Goal: Task Accomplishment & Management: Manage account settings

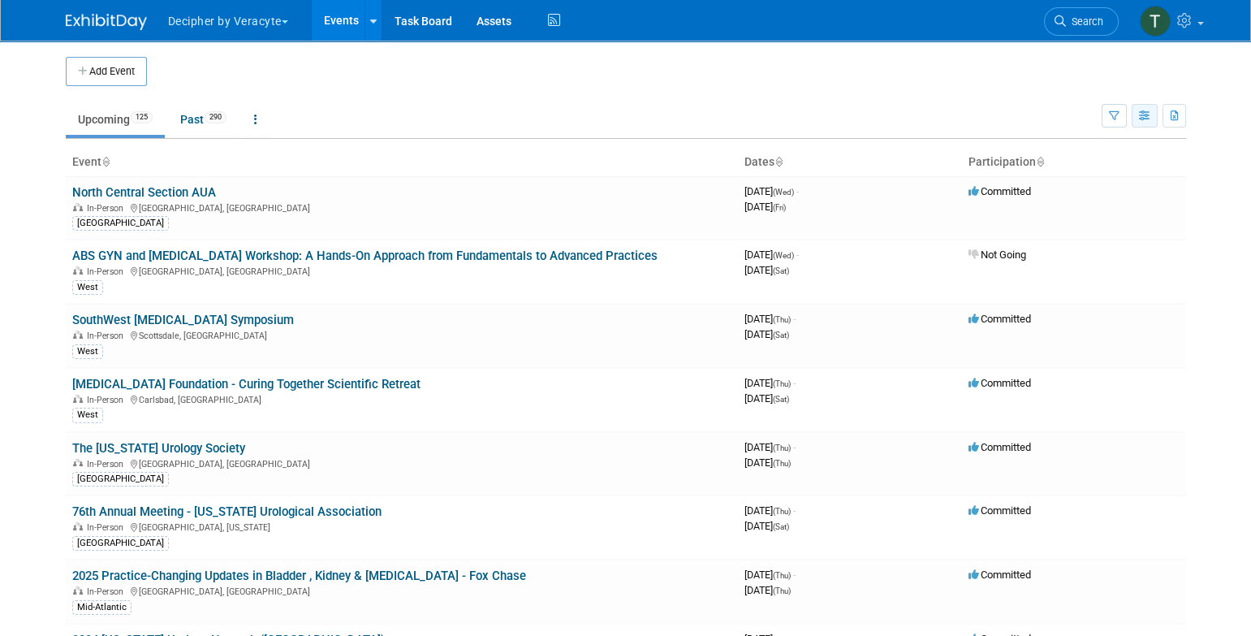
click at [1149, 109] on button "button" at bounding box center [1145, 116] width 26 height 24
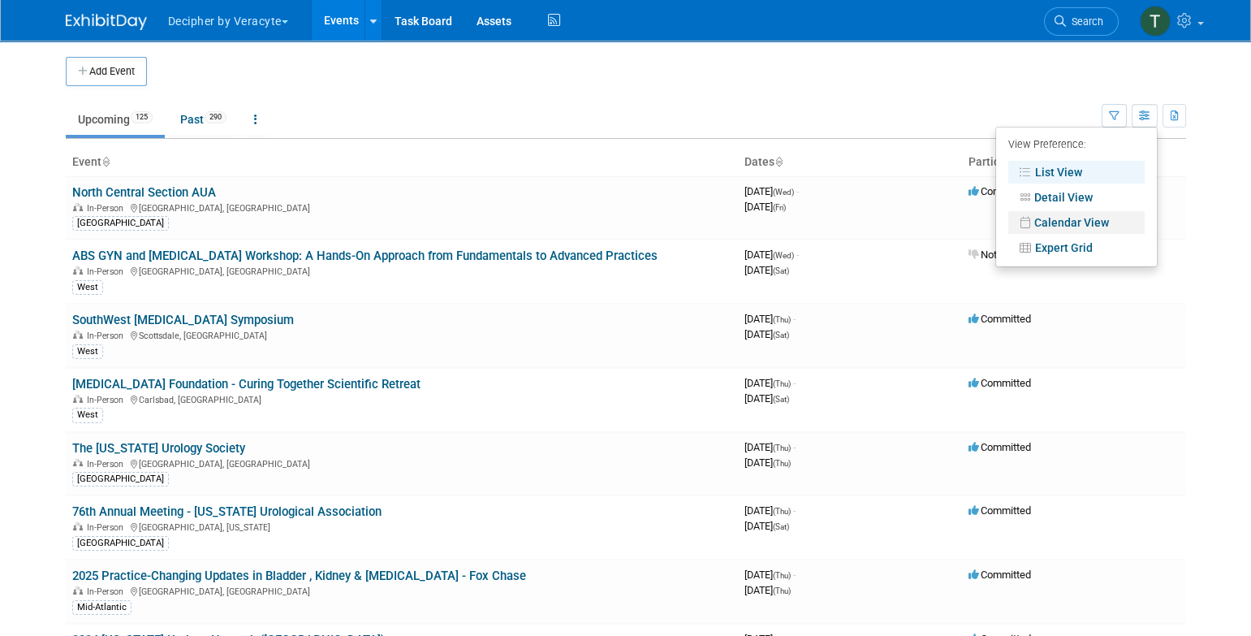
click at [1104, 223] on link "Calendar View" at bounding box center [1077, 222] width 136 height 23
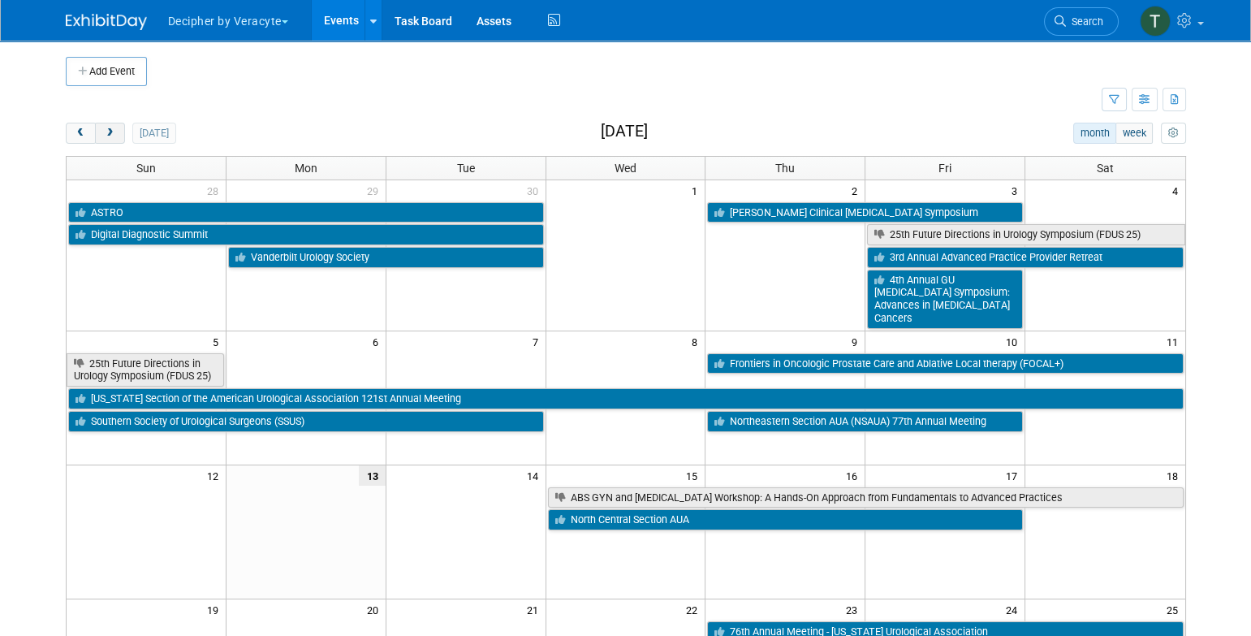
click at [114, 133] on span "next" at bounding box center [110, 133] width 12 height 11
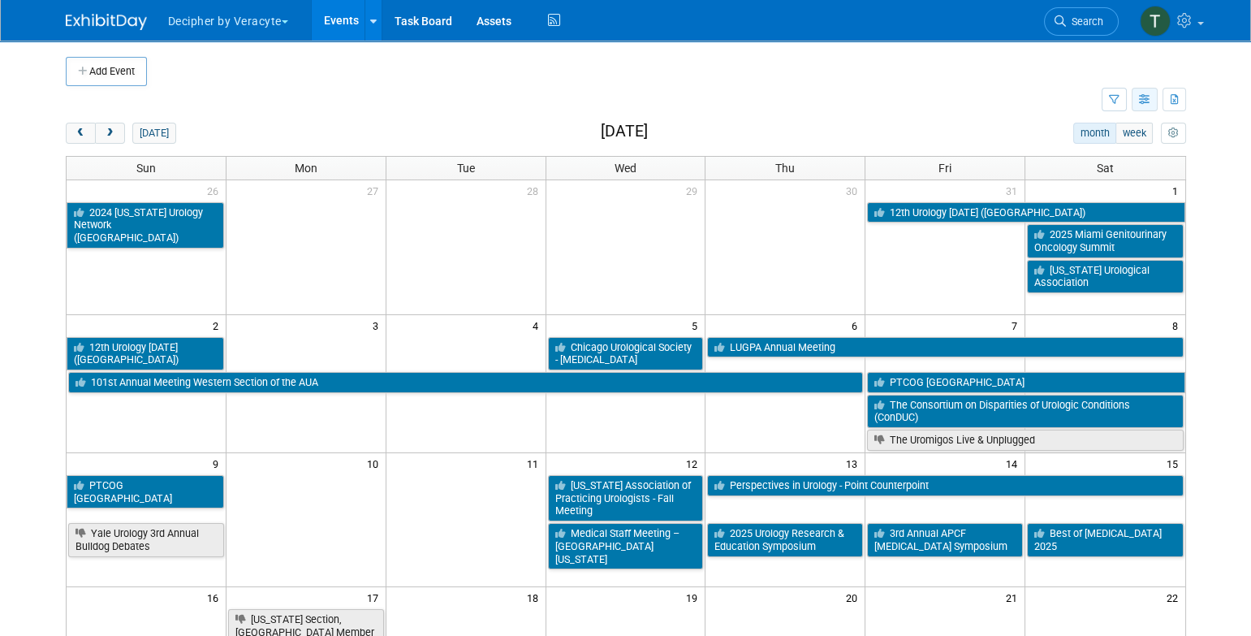
click at [1150, 97] on icon "button" at bounding box center [1145, 100] width 12 height 11
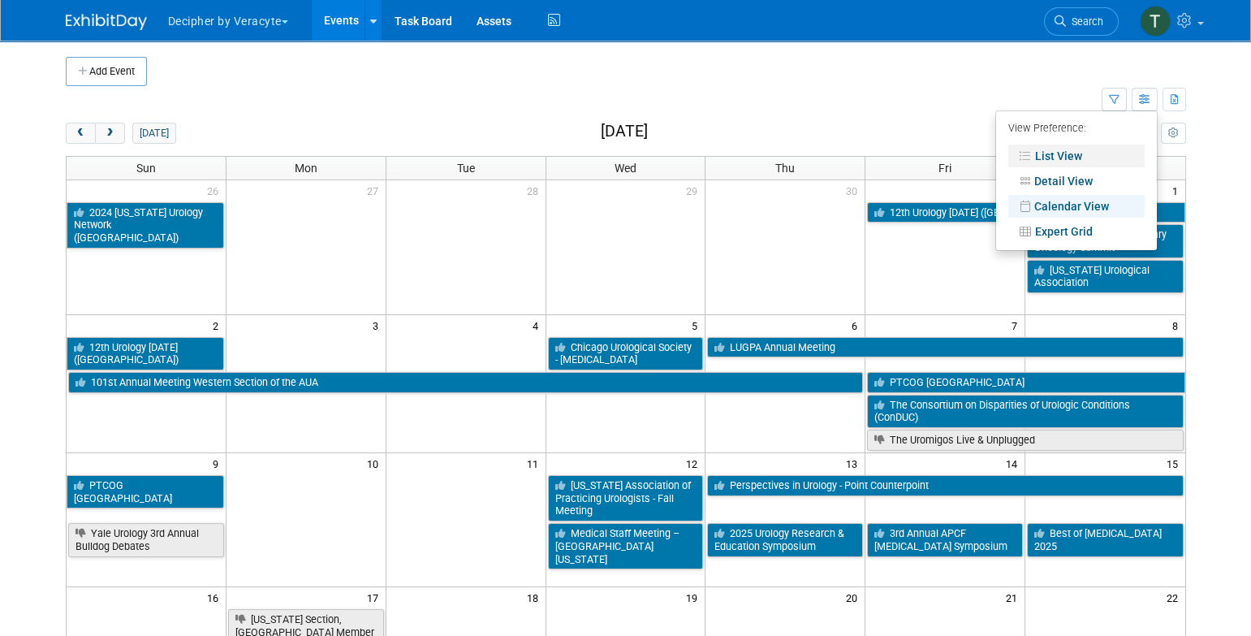
click at [1087, 150] on link "List View" at bounding box center [1077, 156] width 136 height 23
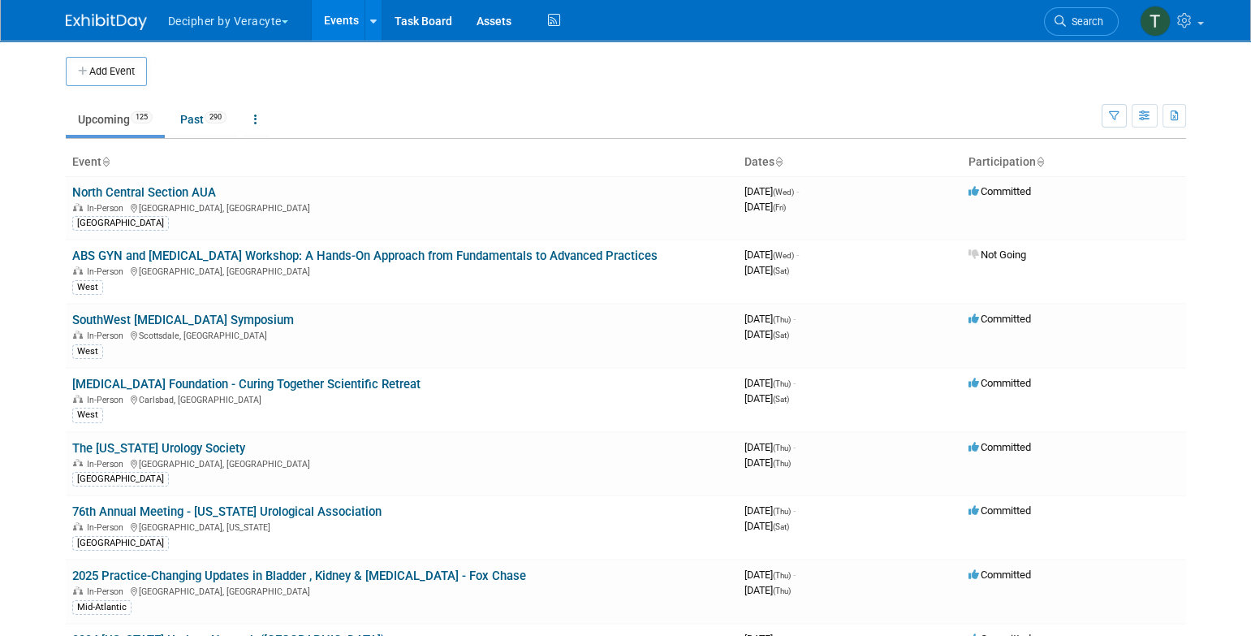
scroll to position [1892, 0]
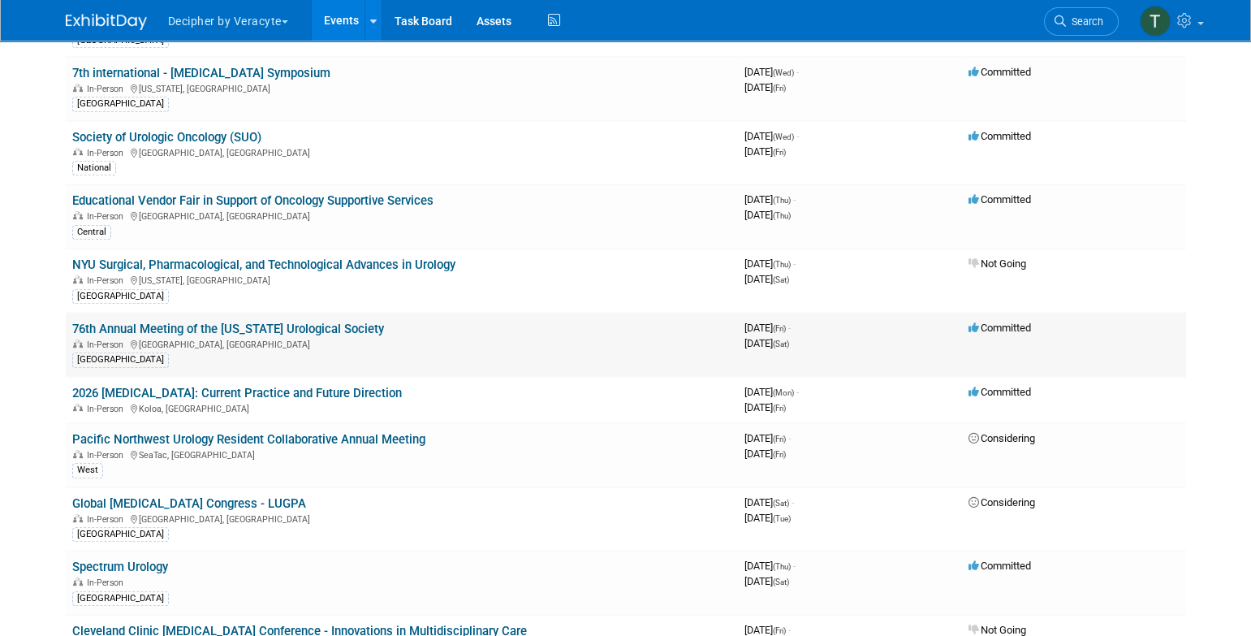
click at [323, 322] on link "76th Annual Meeting of the [US_STATE] Urological Society" at bounding box center [228, 329] width 312 height 15
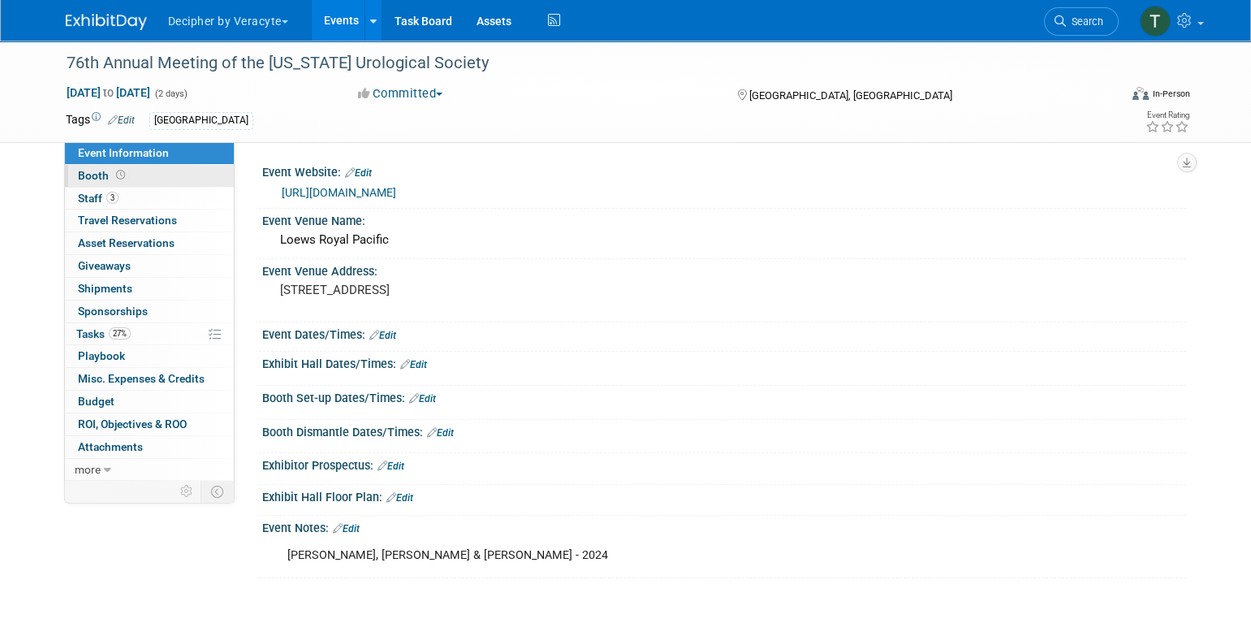
click at [189, 181] on link "Booth" at bounding box center [149, 176] width 169 height 22
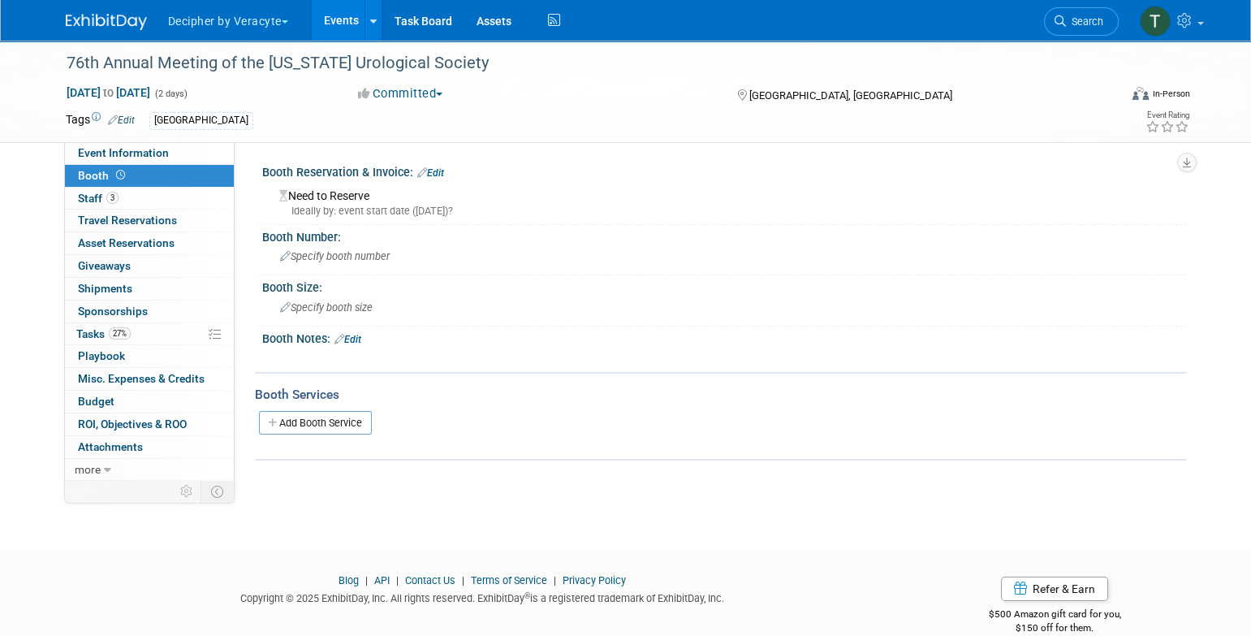
click at [437, 174] on link "Edit" at bounding box center [430, 172] width 27 height 11
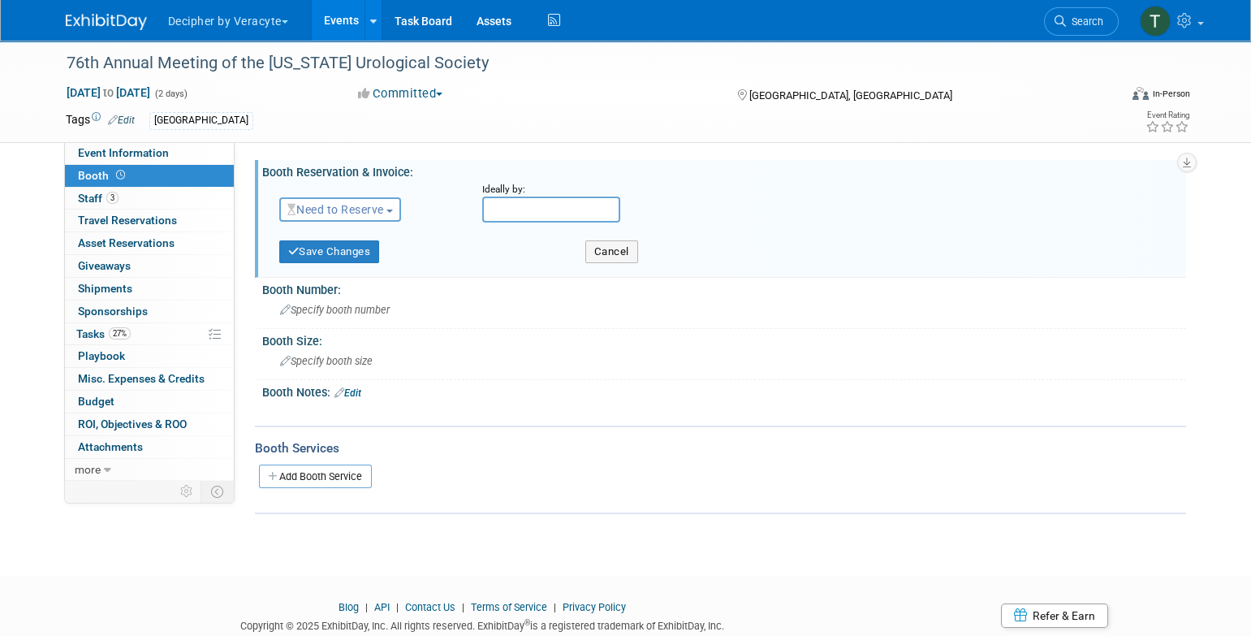
click at [348, 220] on button "Need to Reserve" at bounding box center [340, 209] width 123 height 24
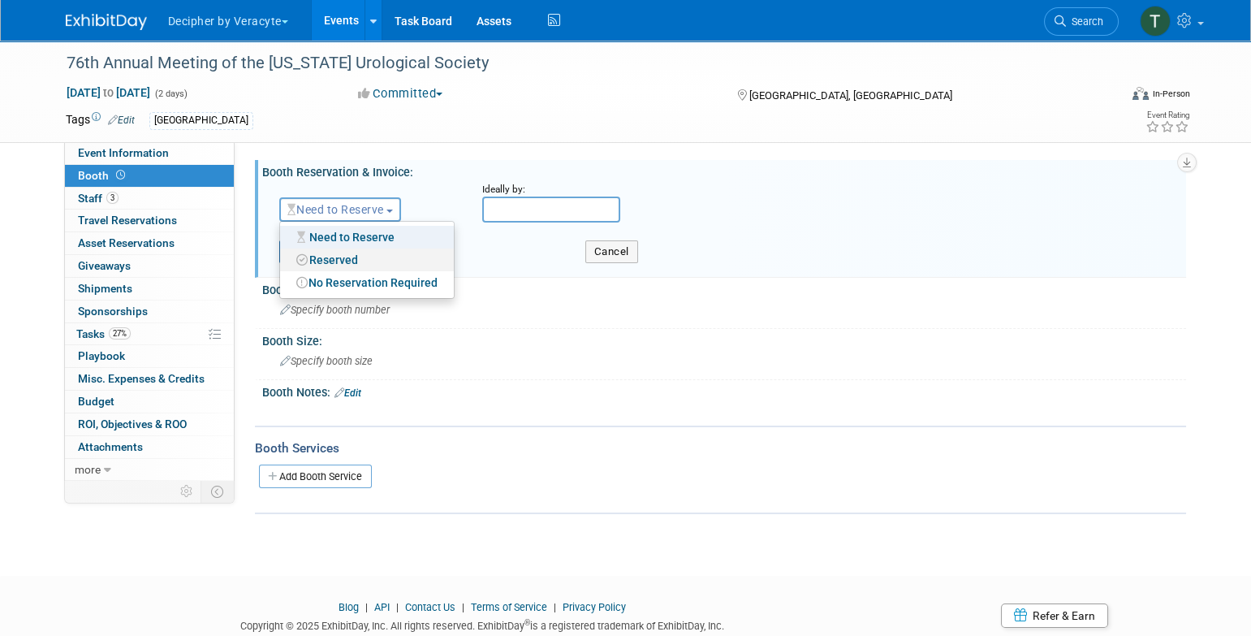
click at [348, 258] on link "Reserved" at bounding box center [367, 259] width 174 height 23
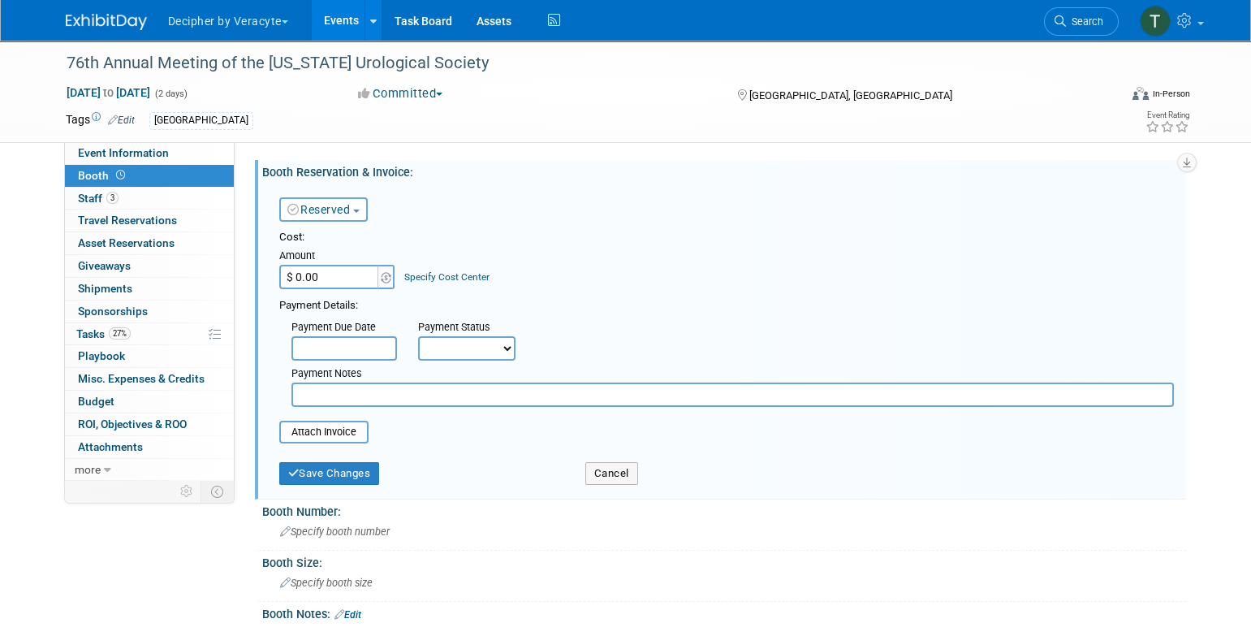
click at [334, 278] on input "$ 0.00" at bounding box center [330, 277] width 102 height 24
type input "$ 3,250.00"
click at [332, 463] on button "Save Changes" at bounding box center [329, 473] width 101 height 23
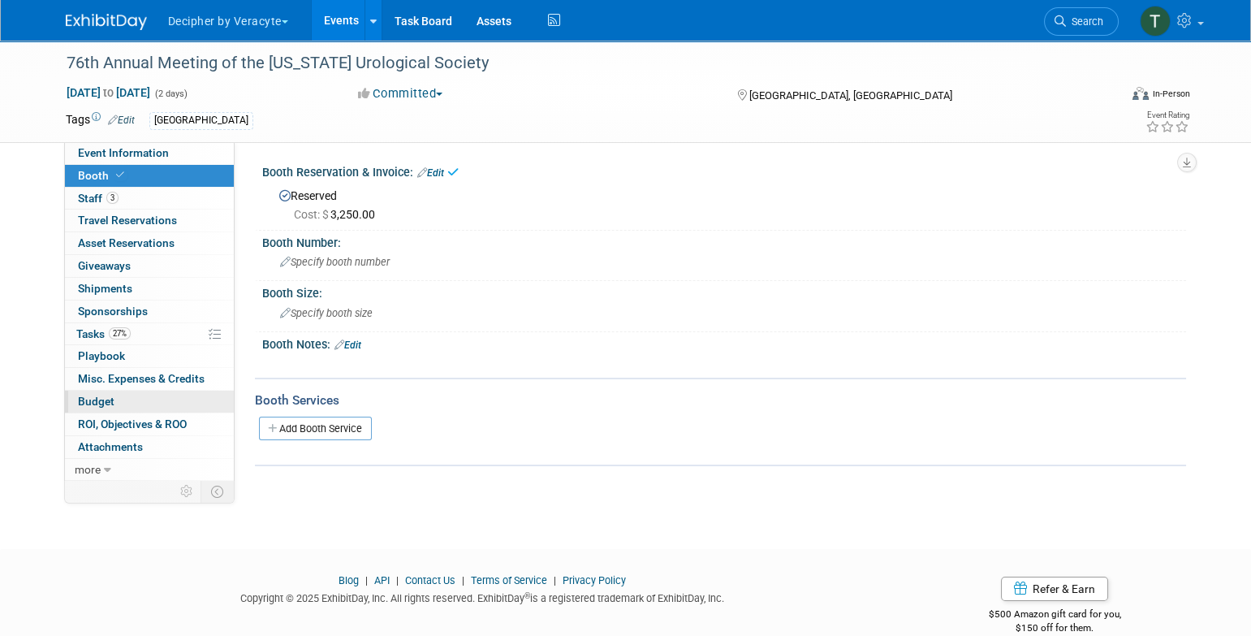
click at [167, 404] on link "Budget" at bounding box center [149, 402] width 169 height 22
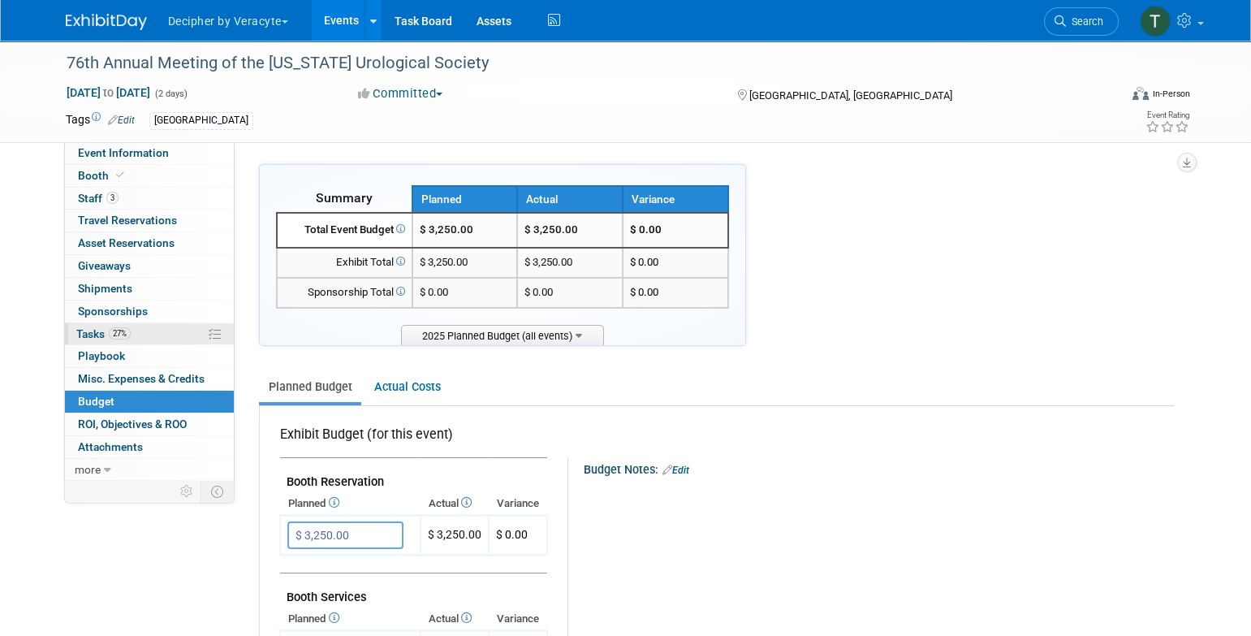
click at [149, 330] on link "27% Tasks 27%" at bounding box center [149, 334] width 169 height 22
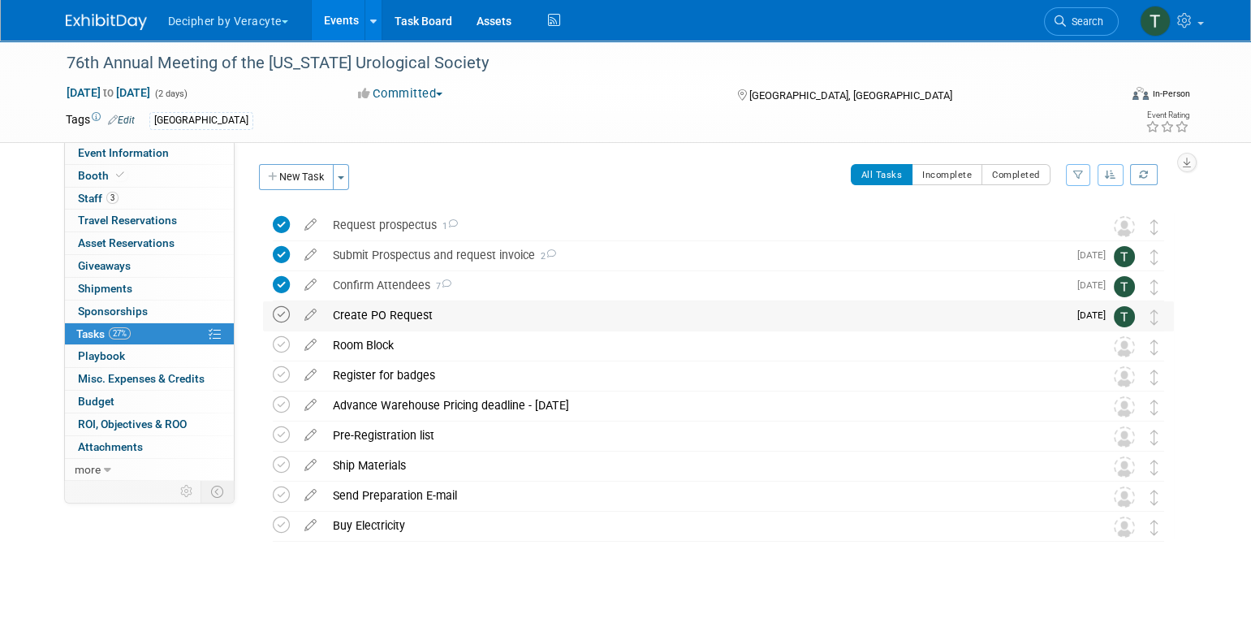
click at [275, 313] on icon at bounding box center [281, 314] width 17 height 17
click at [402, 319] on div "Create PO Request" at bounding box center [696, 315] width 743 height 28
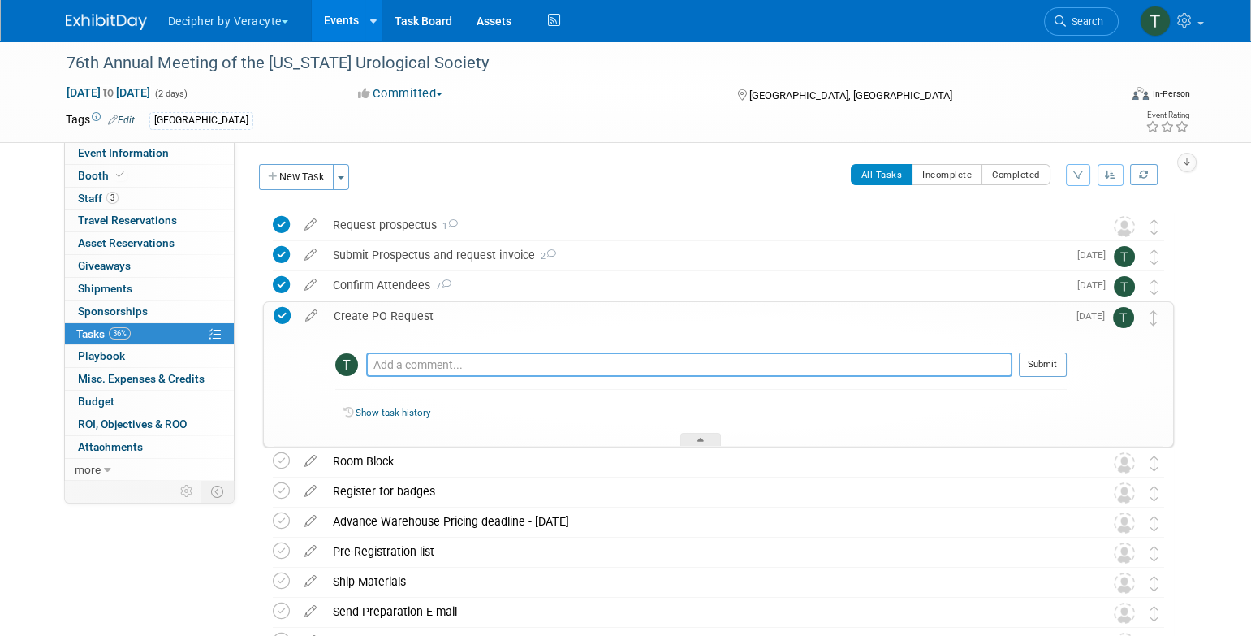
click at [462, 361] on textarea at bounding box center [689, 364] width 646 height 24
type textarea "Completed via email"
click at [1057, 364] on button "Submit" at bounding box center [1043, 364] width 48 height 24
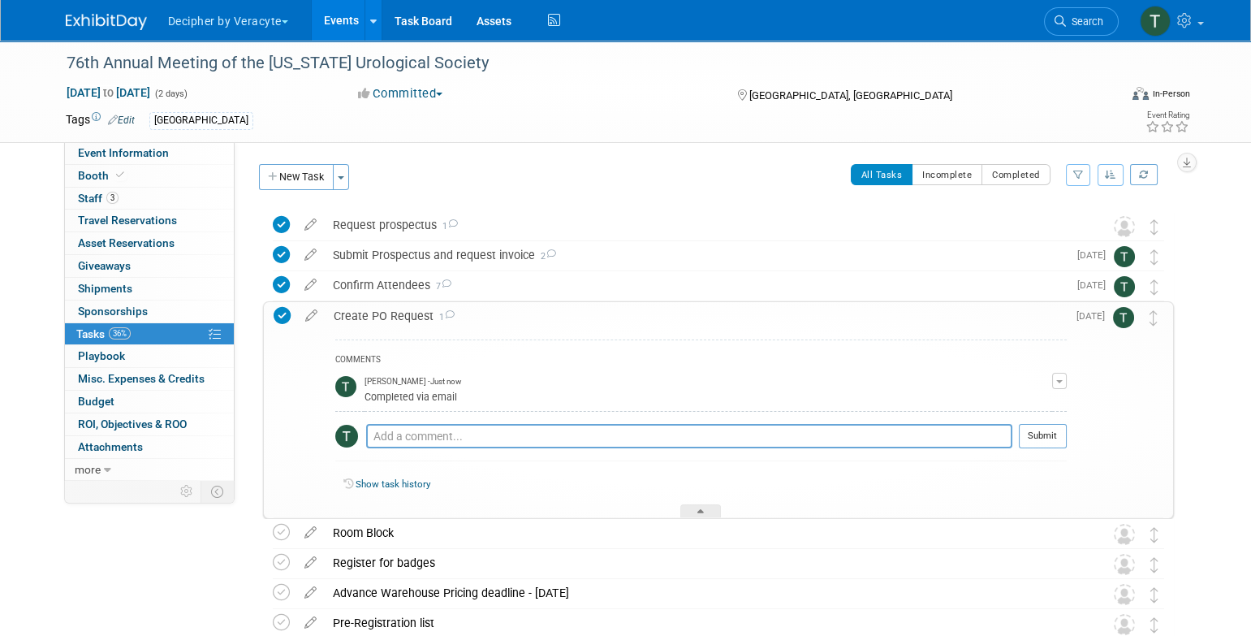
click at [396, 309] on div "Create PO Request 1" at bounding box center [696, 316] width 741 height 28
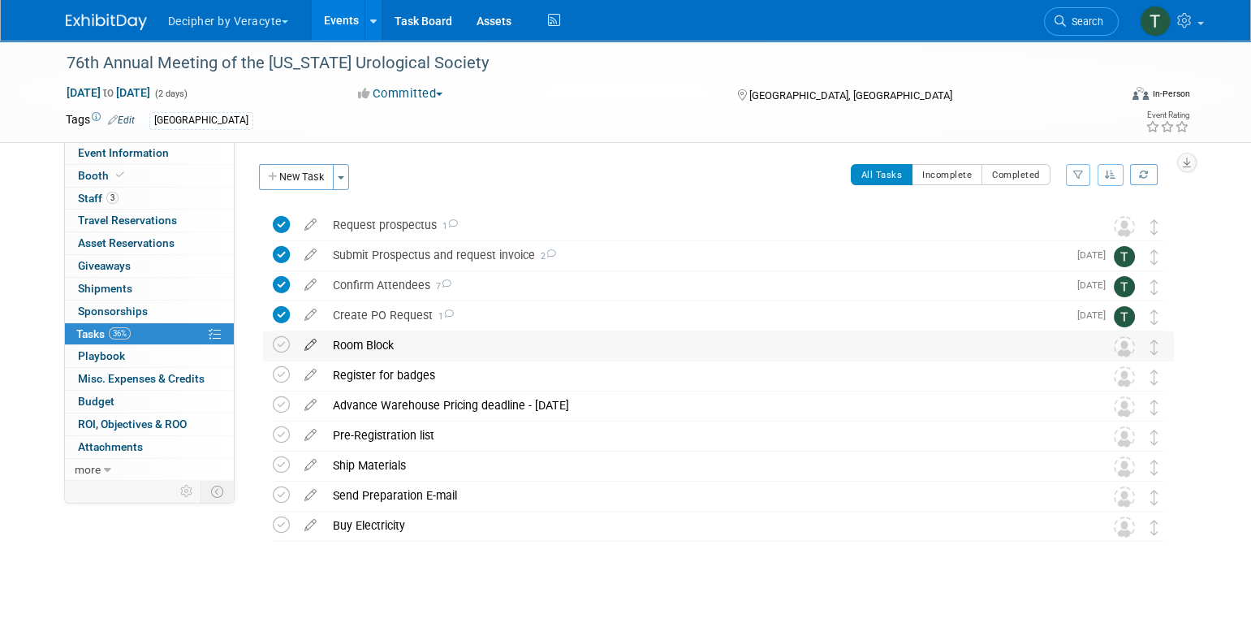
click at [313, 343] on icon at bounding box center [310, 341] width 28 height 20
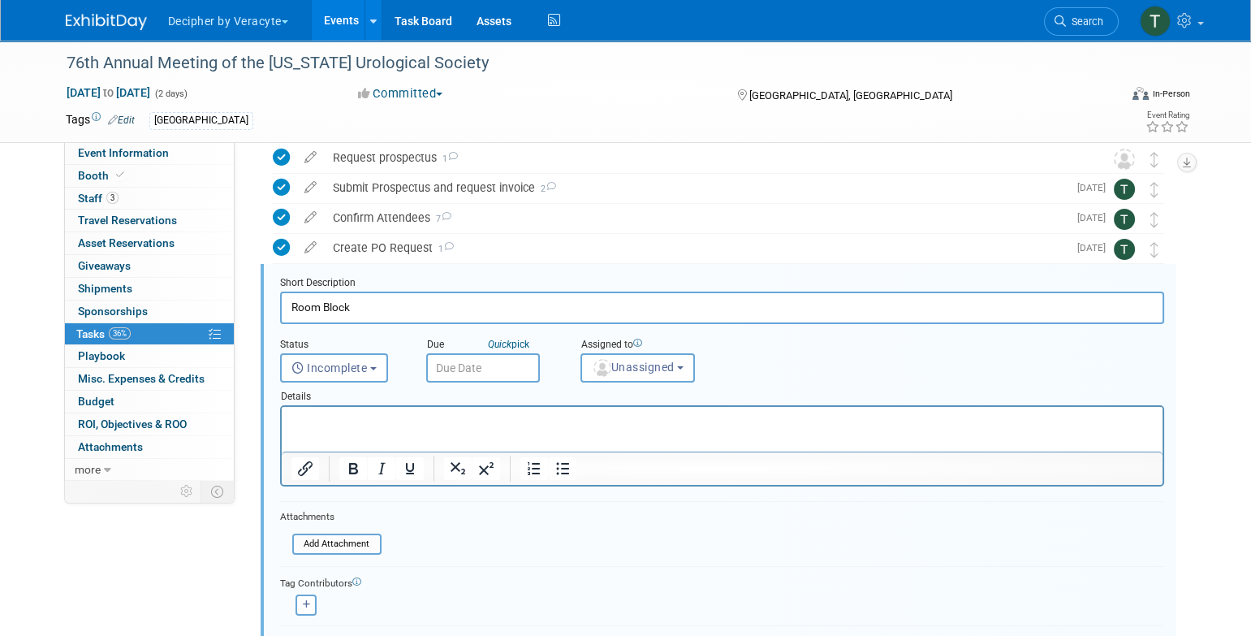
scroll to position [93, 0]
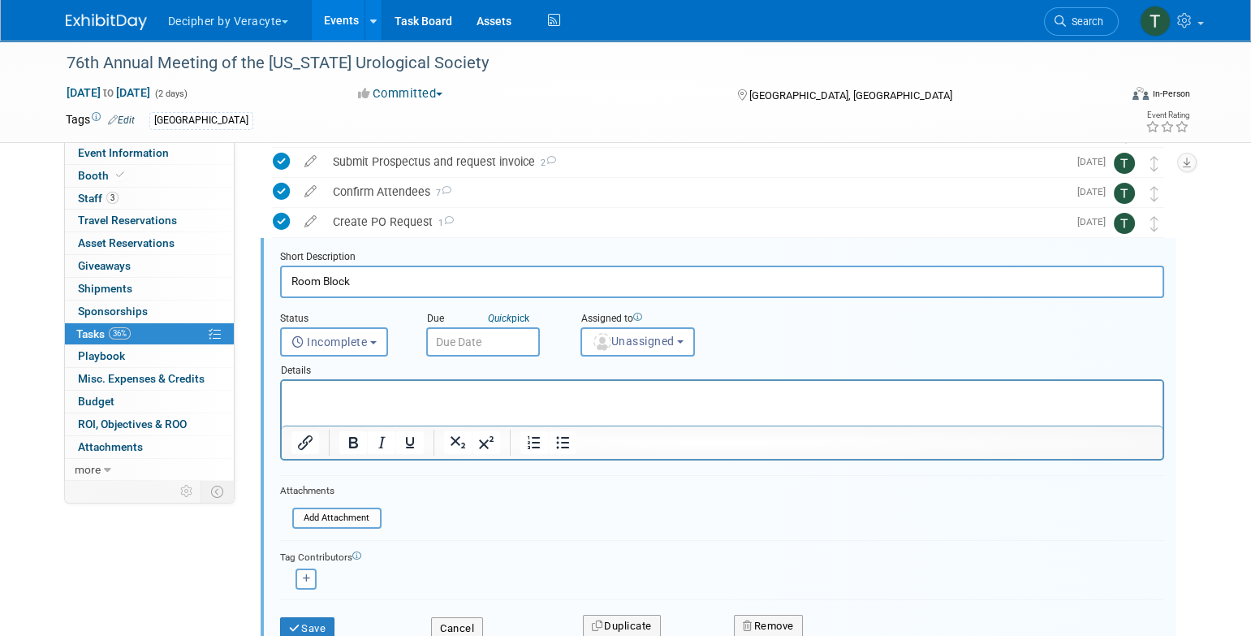
click at [508, 343] on input "text" at bounding box center [483, 341] width 114 height 29
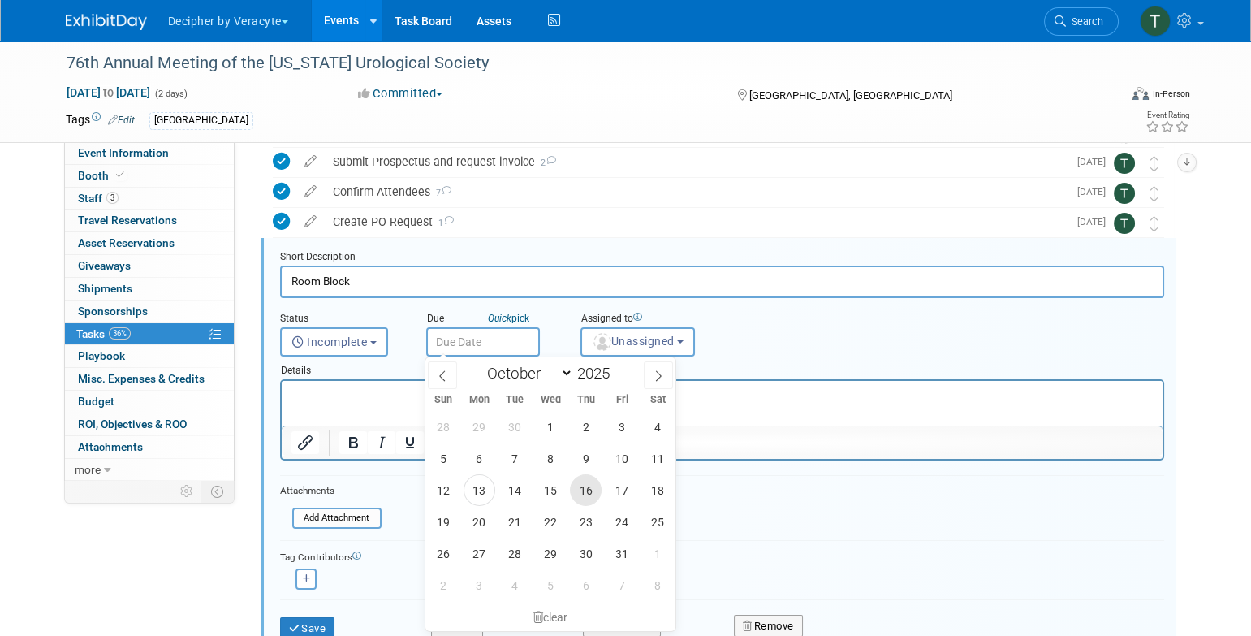
click at [591, 490] on span "16" at bounding box center [586, 490] width 32 height 32
type input "[DATE]"
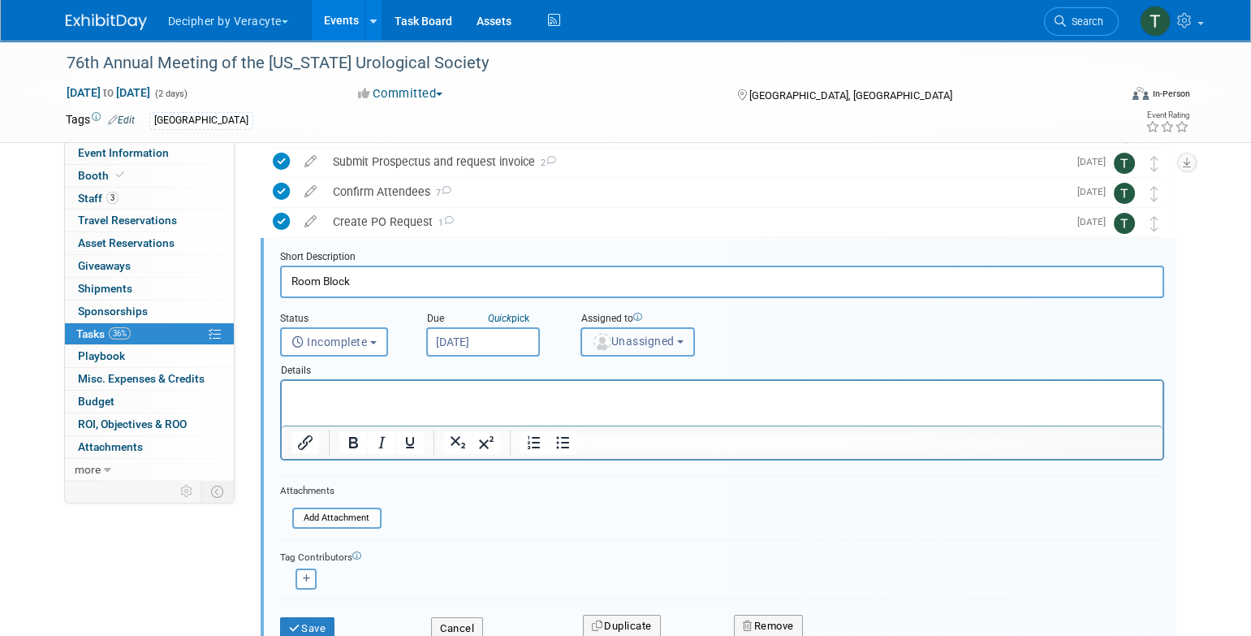
click at [612, 345] on span "Unassigned" at bounding box center [633, 341] width 83 height 13
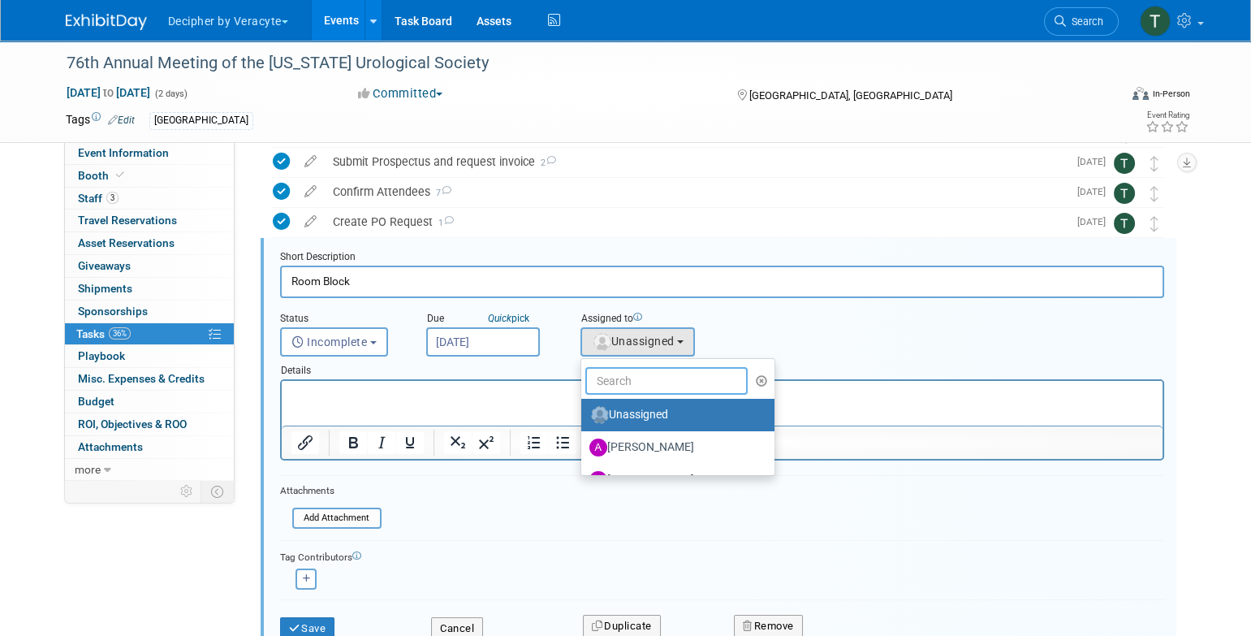
click at [612, 385] on input "text" at bounding box center [666, 381] width 162 height 28
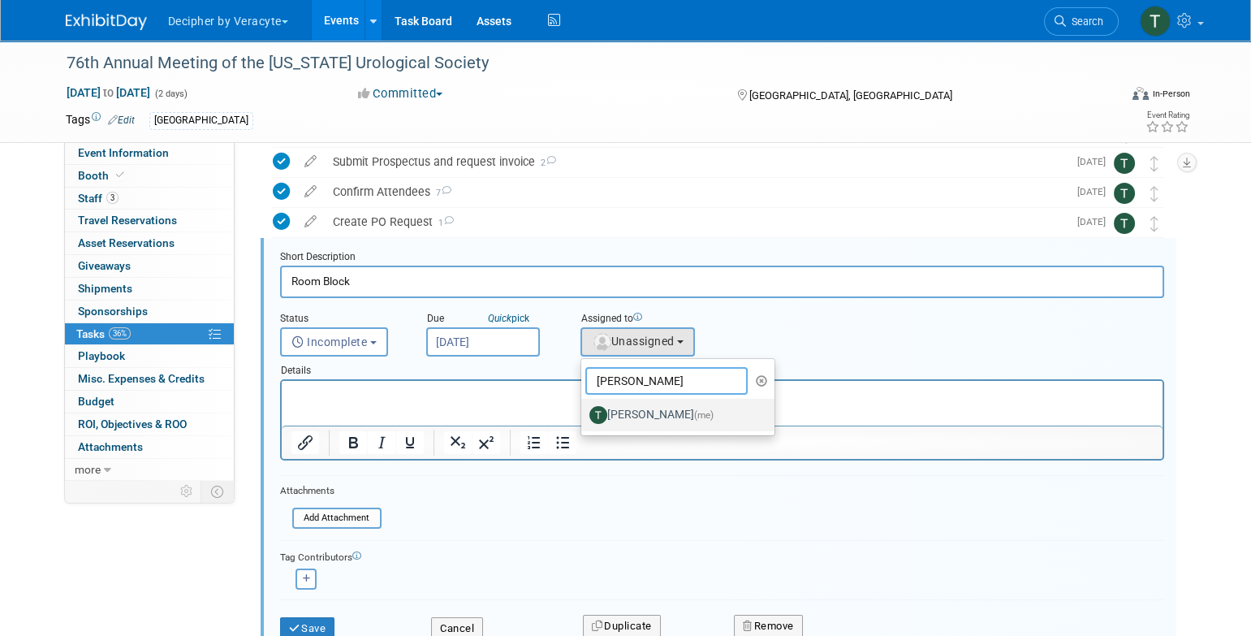
type input "[PERSON_NAME]"
click at [628, 422] on label "[PERSON_NAME] (me)" at bounding box center [675, 415] width 170 height 26
click at [584, 418] on input "[PERSON_NAME] (me)" at bounding box center [578, 413] width 11 height 11
select select "3ceeba8c-a19a-4597-a609-6fba7c9a515a"
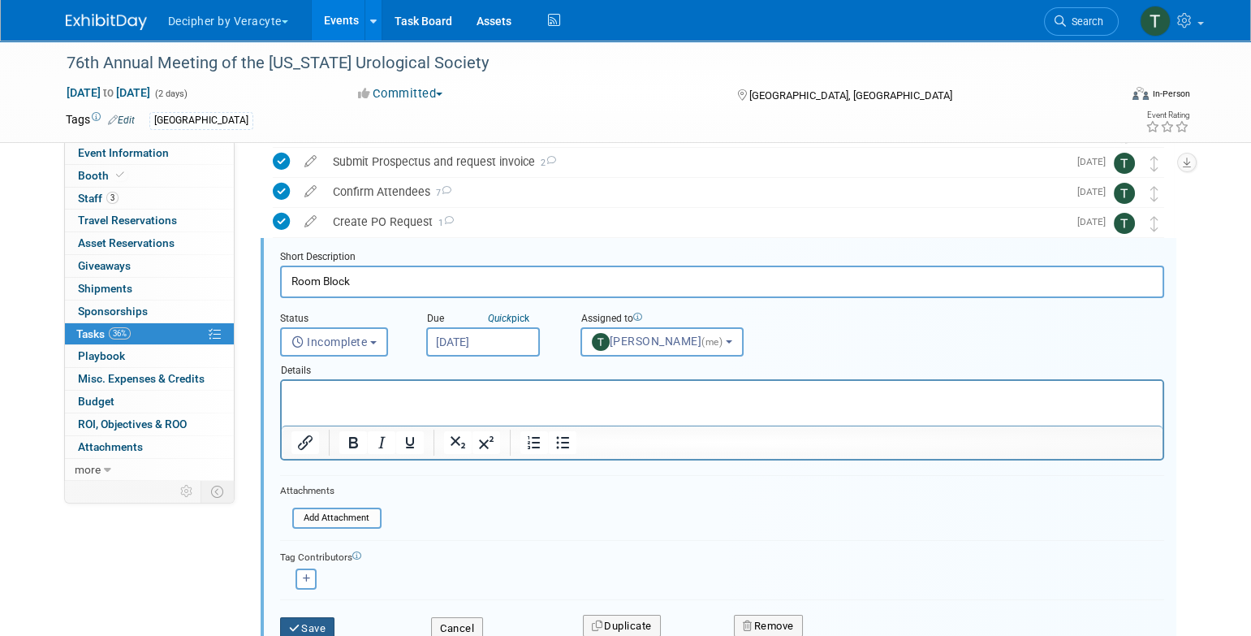
click at [316, 628] on button "Save" at bounding box center [307, 628] width 55 height 23
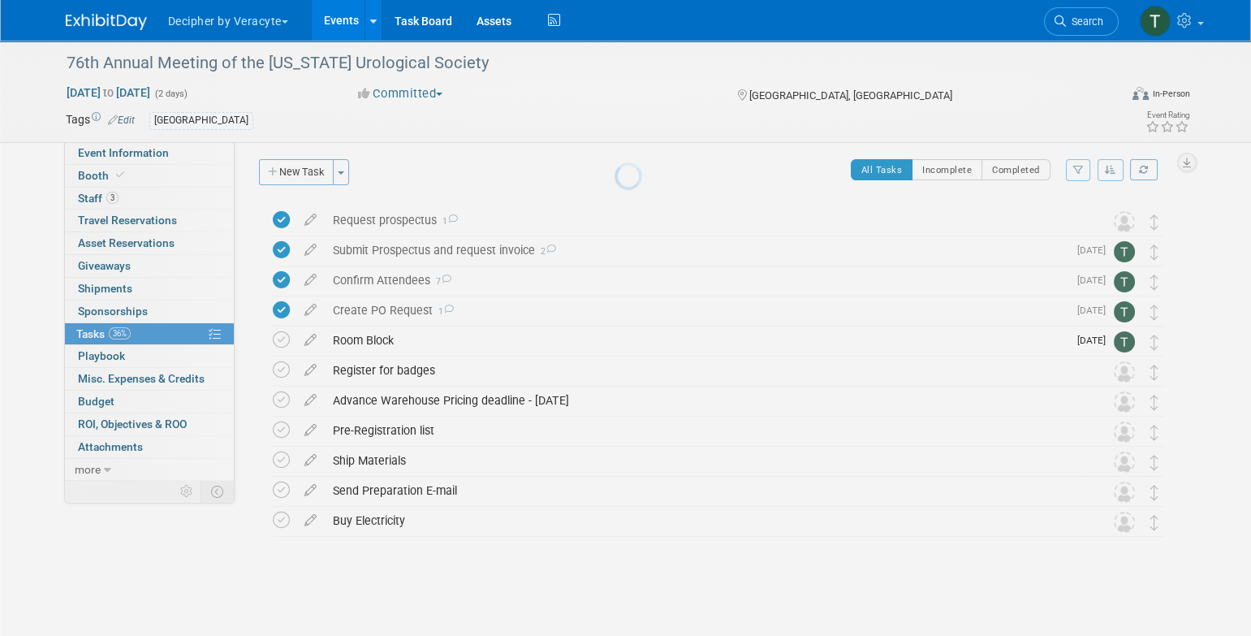
scroll to position [4, 0]
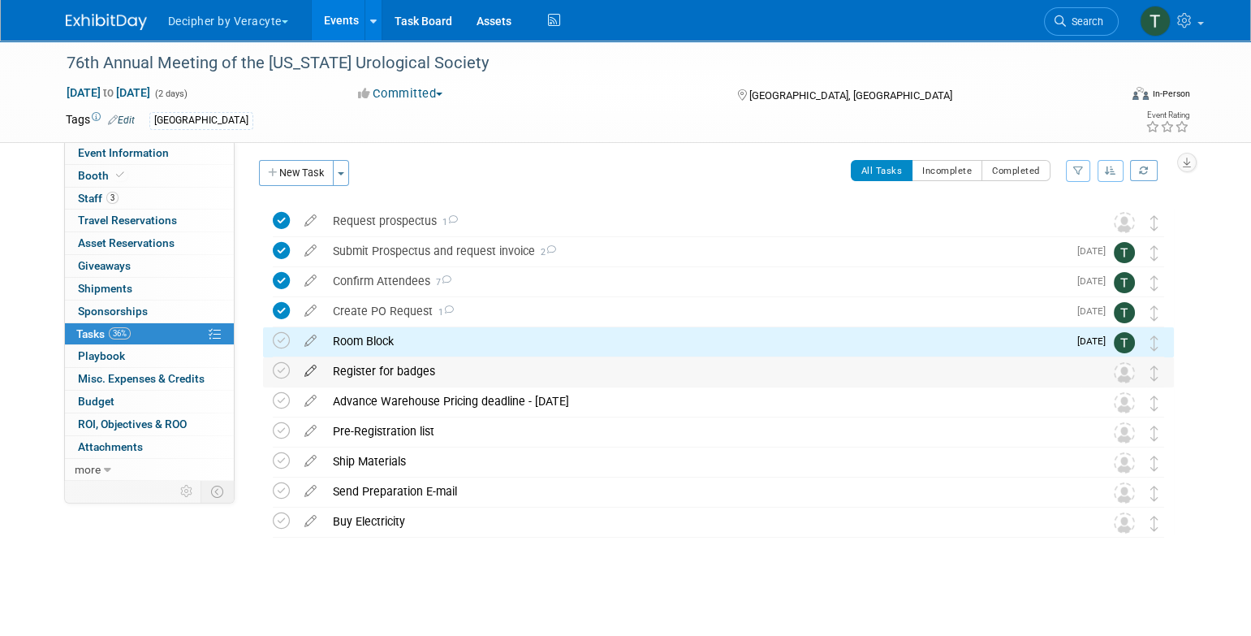
click at [307, 365] on icon at bounding box center [310, 367] width 28 height 20
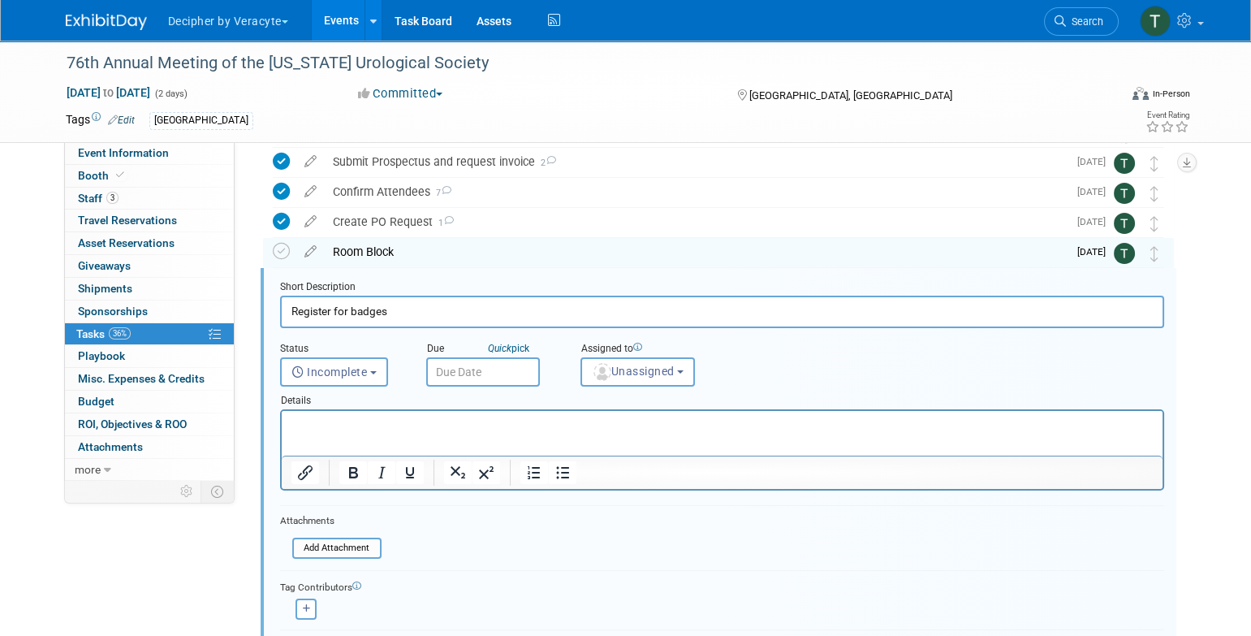
scroll to position [123, 0]
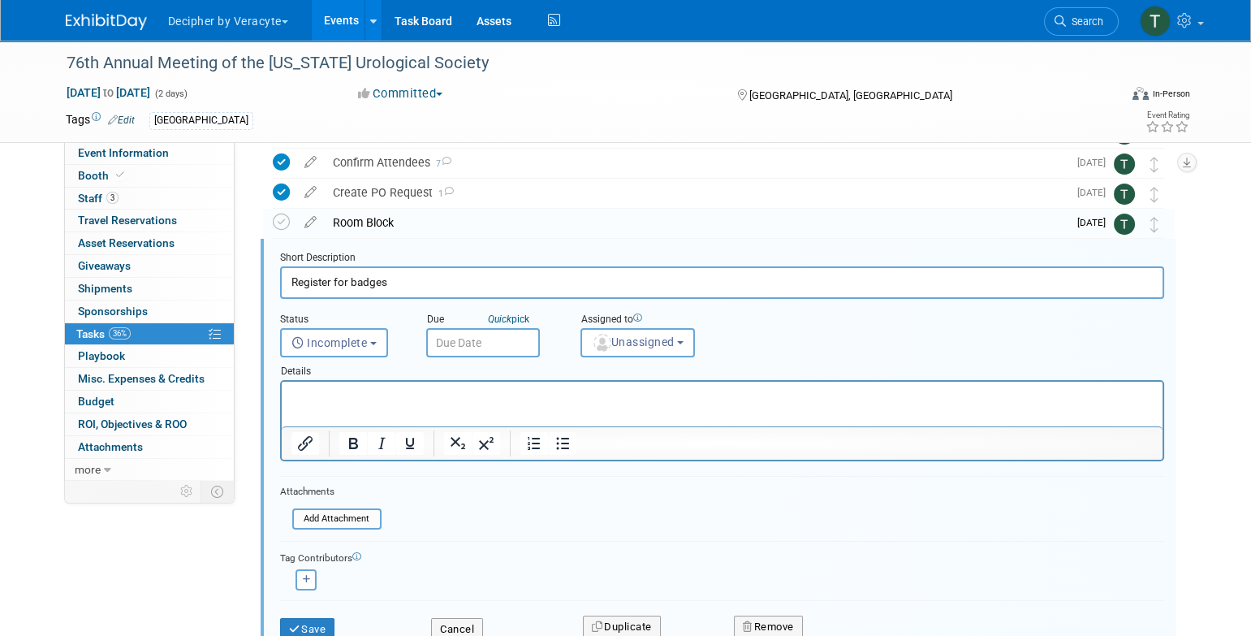
click at [496, 340] on input "text" at bounding box center [483, 342] width 114 height 29
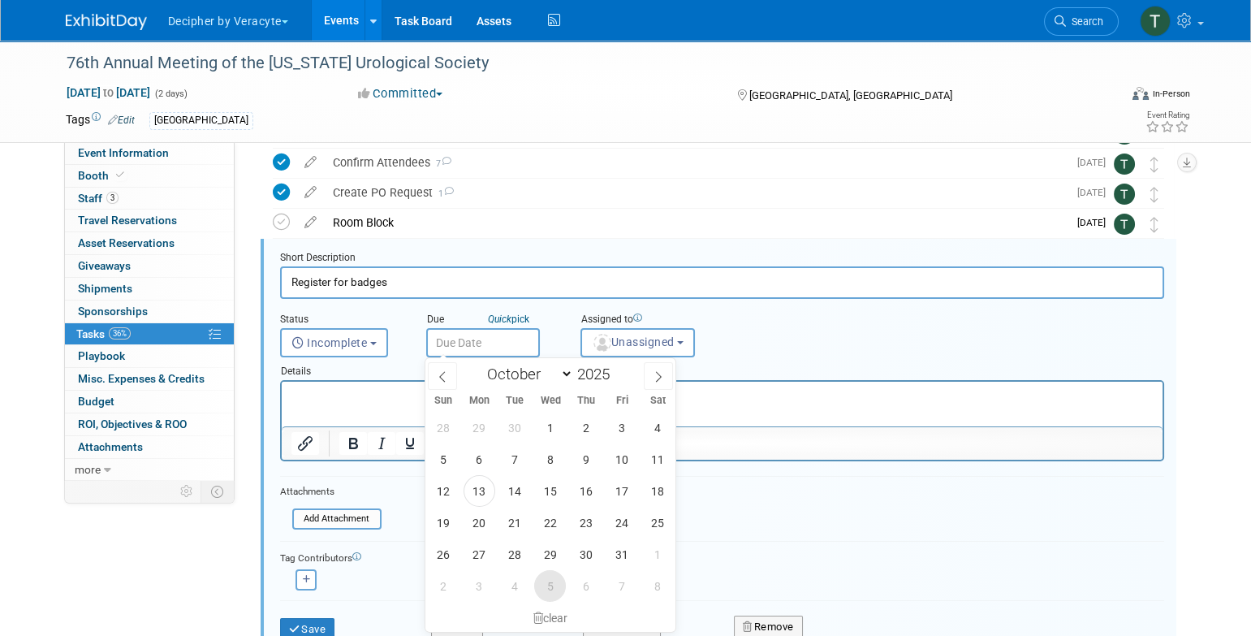
click at [540, 590] on span "5" at bounding box center [550, 586] width 32 height 32
type input "[DATE]"
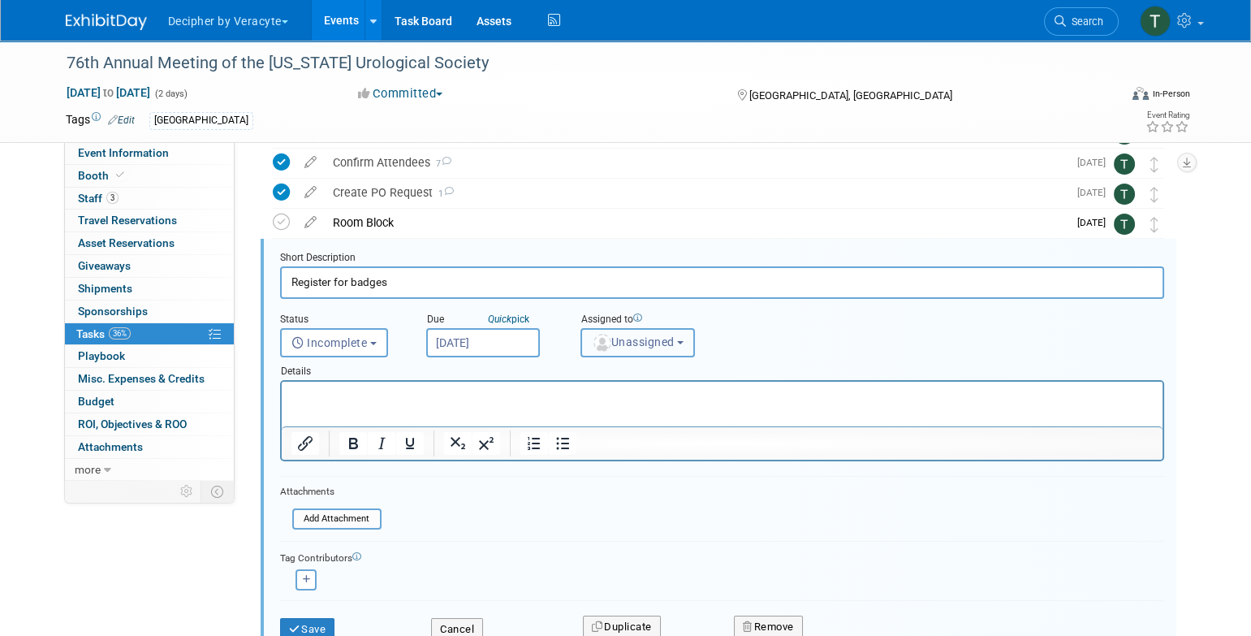
click at [599, 352] on button "Unassigned" at bounding box center [638, 342] width 115 height 29
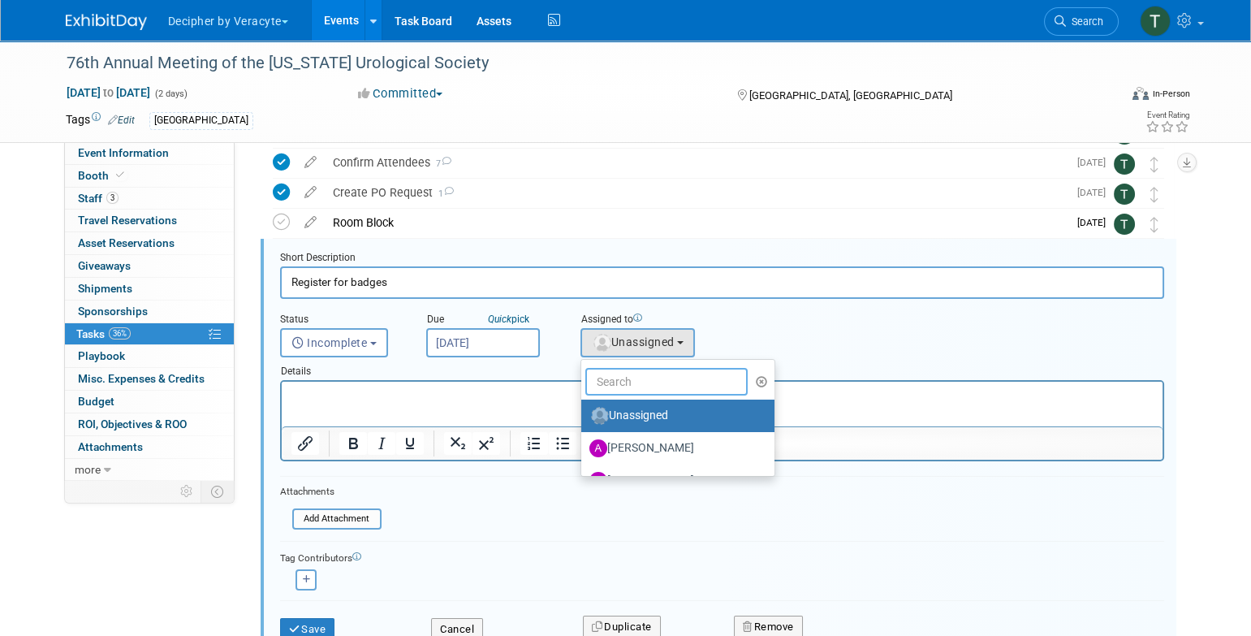
click at [604, 384] on input "text" at bounding box center [666, 382] width 162 height 28
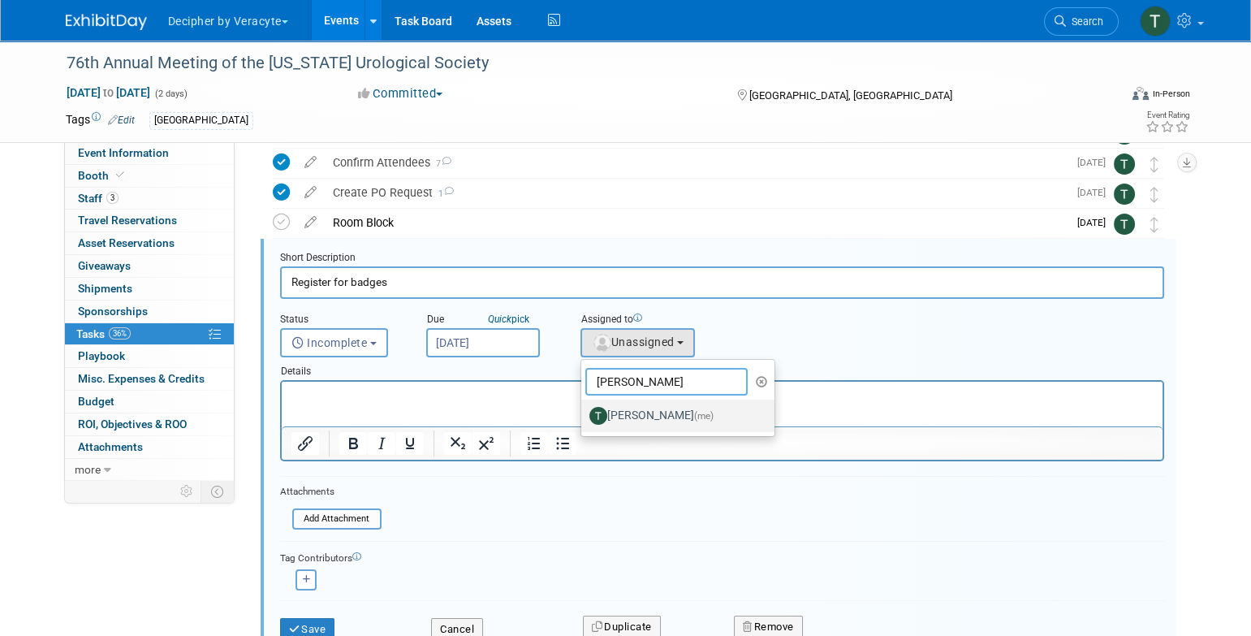
type input "[PERSON_NAME]"
click at [620, 404] on label "[PERSON_NAME] (me)" at bounding box center [675, 416] width 170 height 26
click at [584, 408] on input "[PERSON_NAME] (me)" at bounding box center [578, 413] width 11 height 11
select select "3ceeba8c-a19a-4597-a609-6fba7c9a515a"
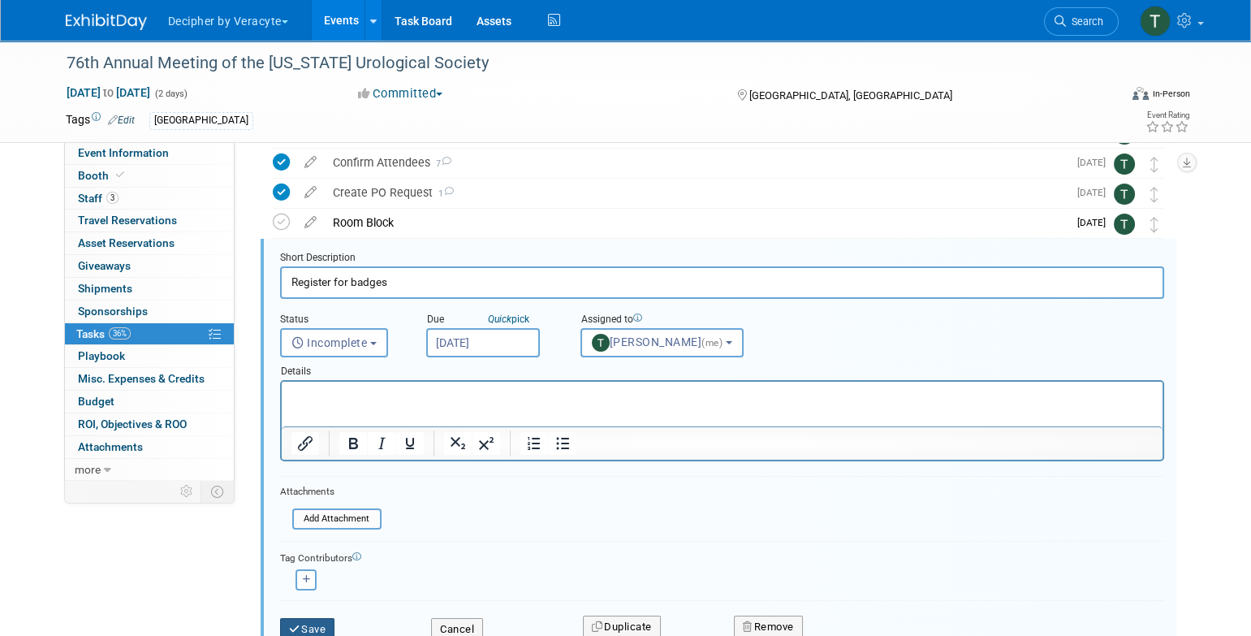
click at [319, 620] on button "Save" at bounding box center [307, 629] width 55 height 23
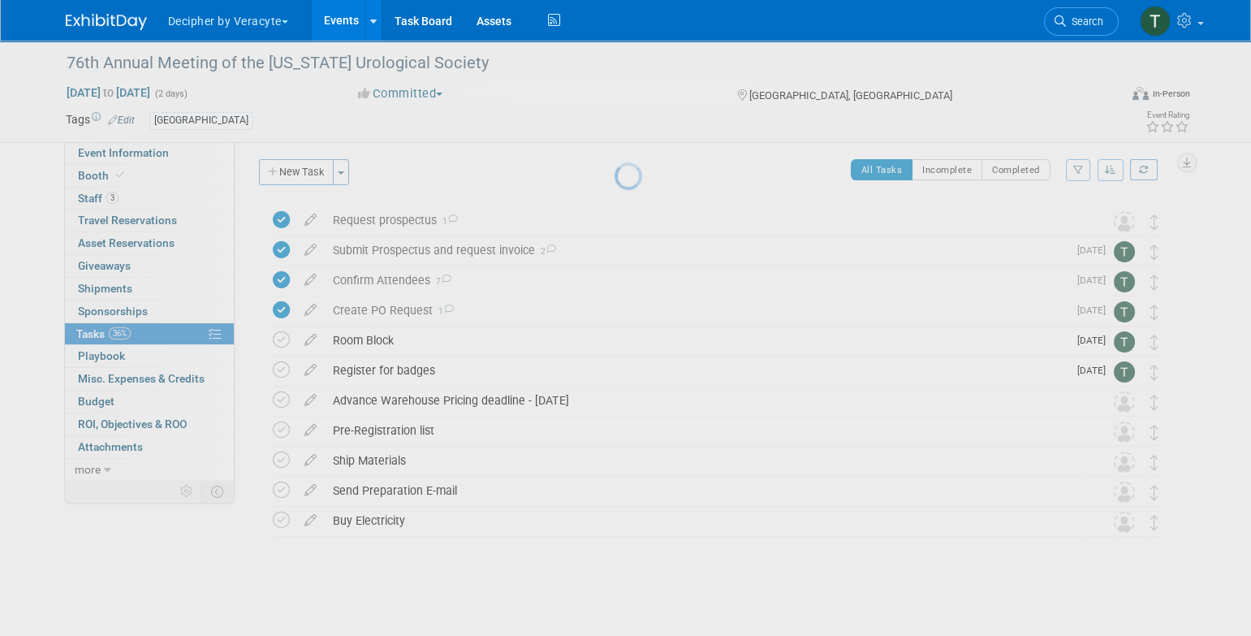
scroll to position [4, 0]
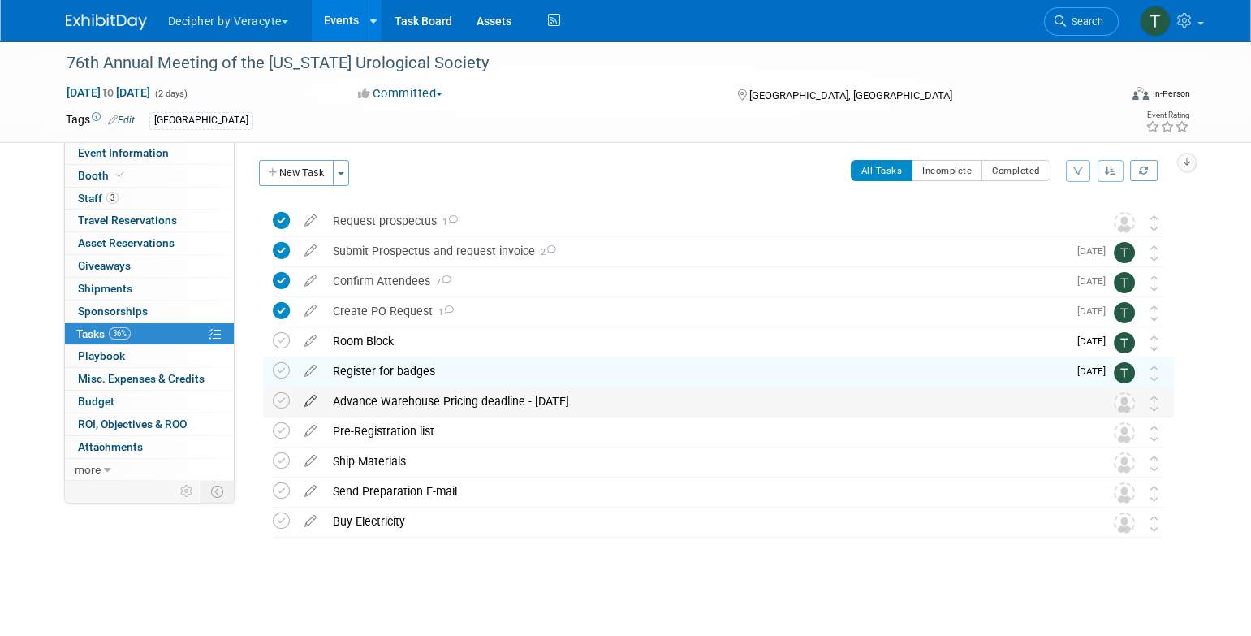
click at [309, 400] on icon at bounding box center [310, 397] width 28 height 20
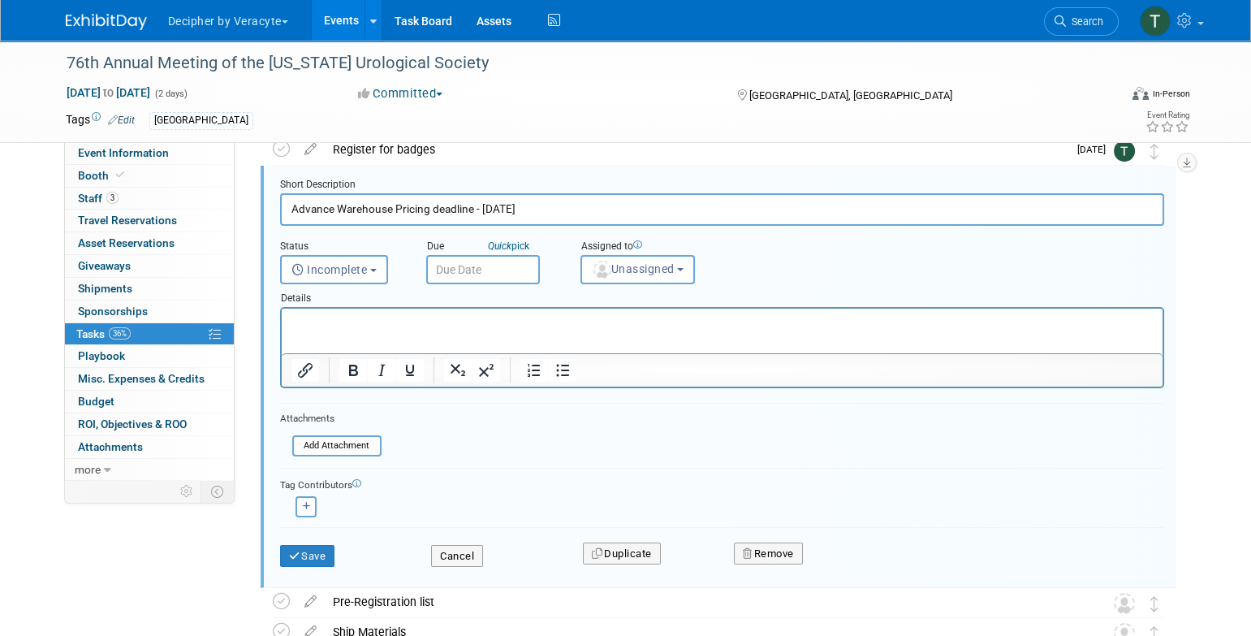
scroll to position [227, 0]
click at [803, 558] on button "Remove" at bounding box center [768, 553] width 69 height 23
click at [849, 571] on link "Yes" at bounding box center [859, 566] width 47 height 26
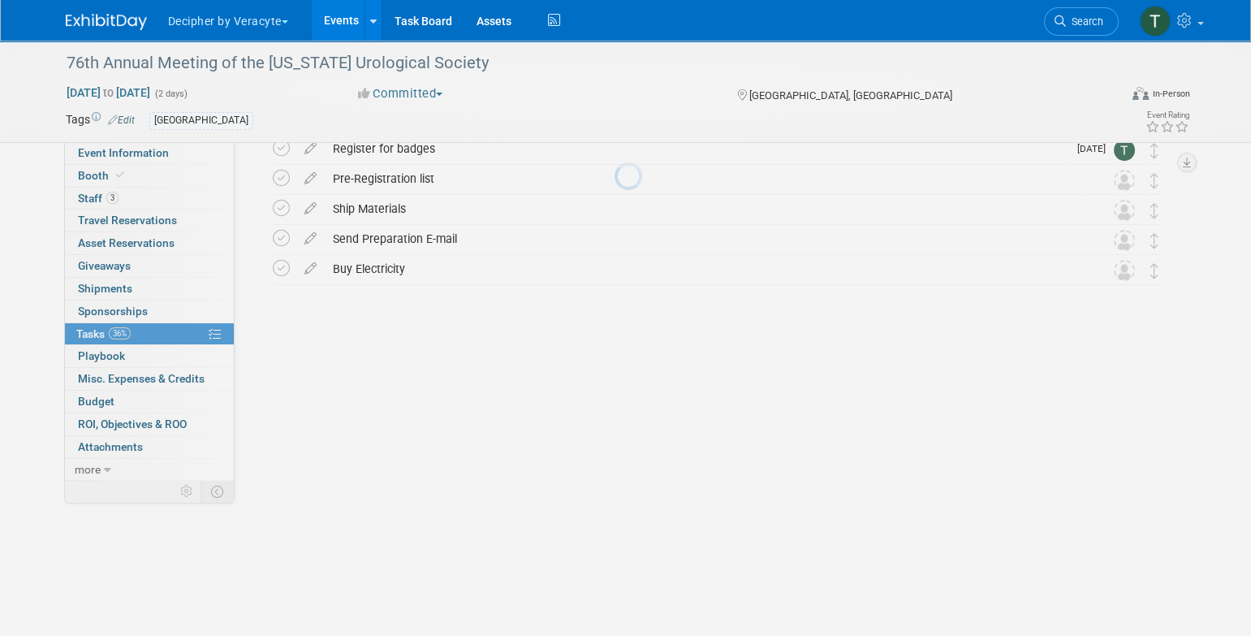
scroll to position [0, 0]
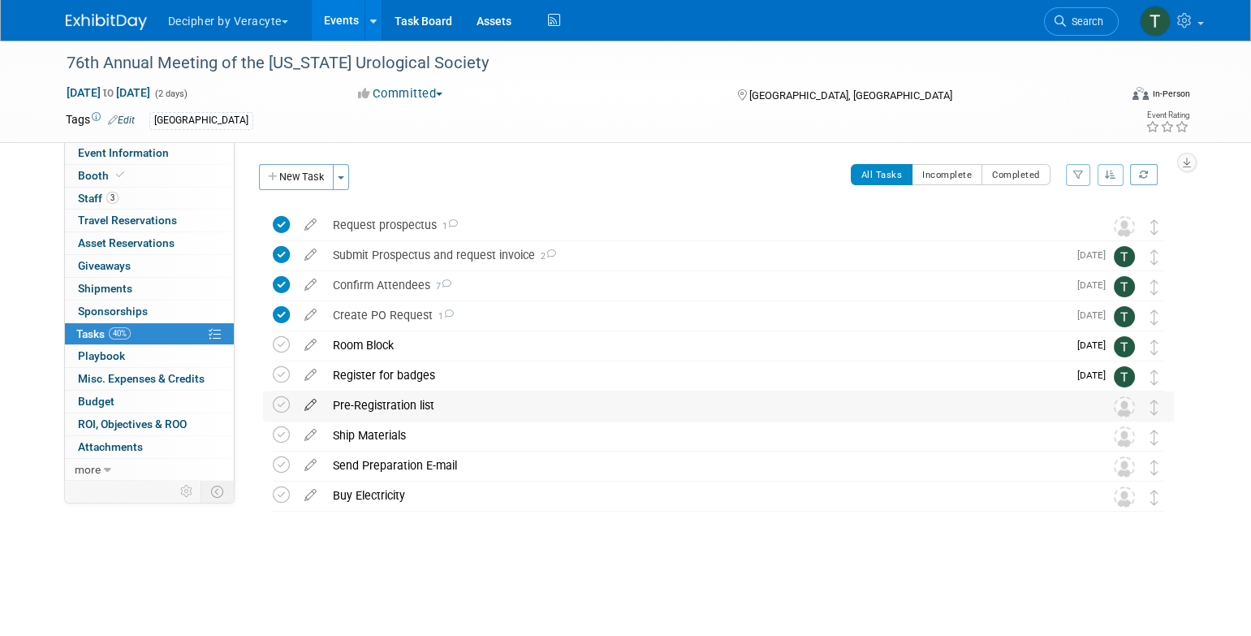
click at [315, 401] on icon at bounding box center [310, 401] width 28 height 20
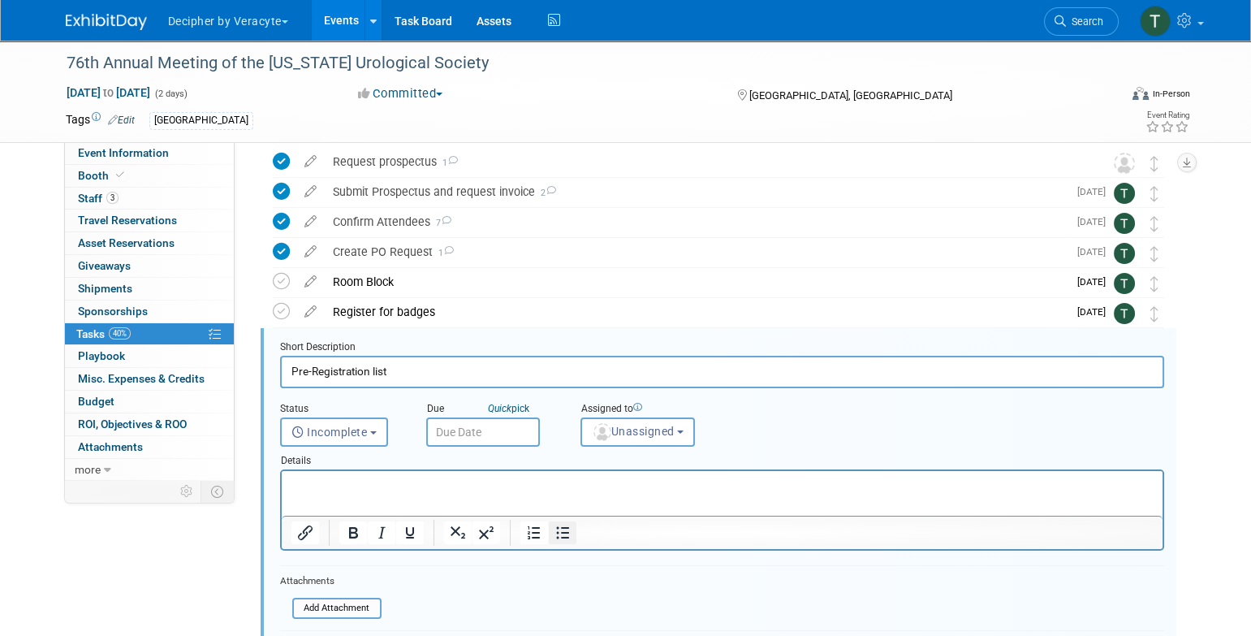
scroll to position [153, 0]
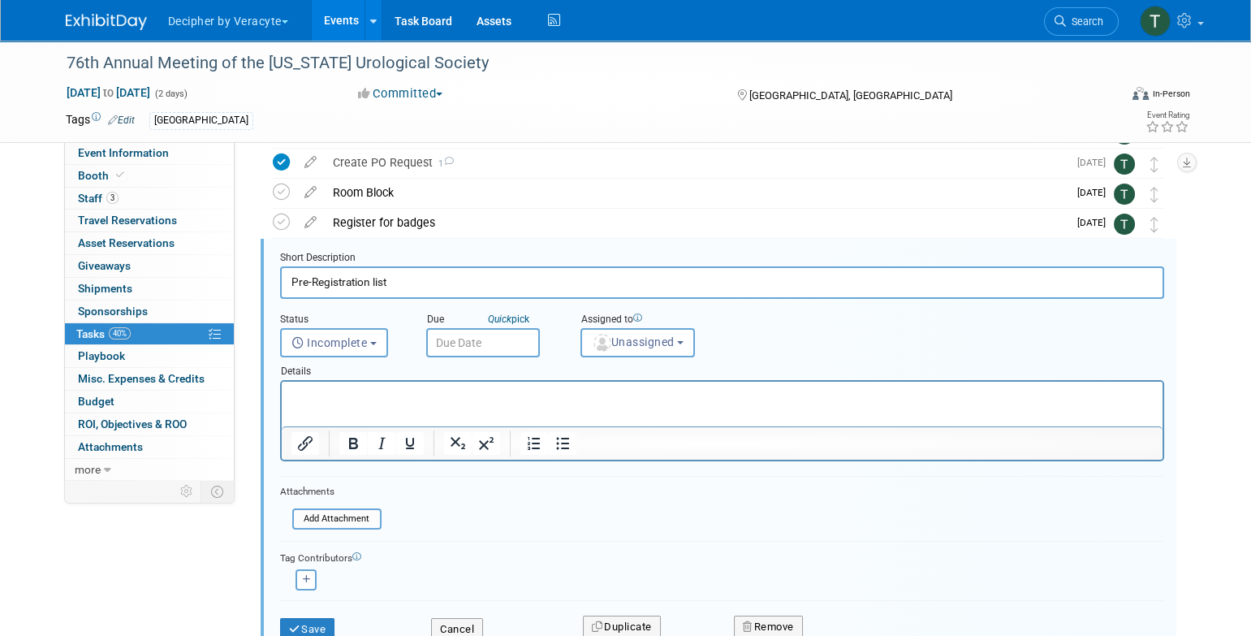
click at [507, 339] on input "text" at bounding box center [483, 342] width 114 height 29
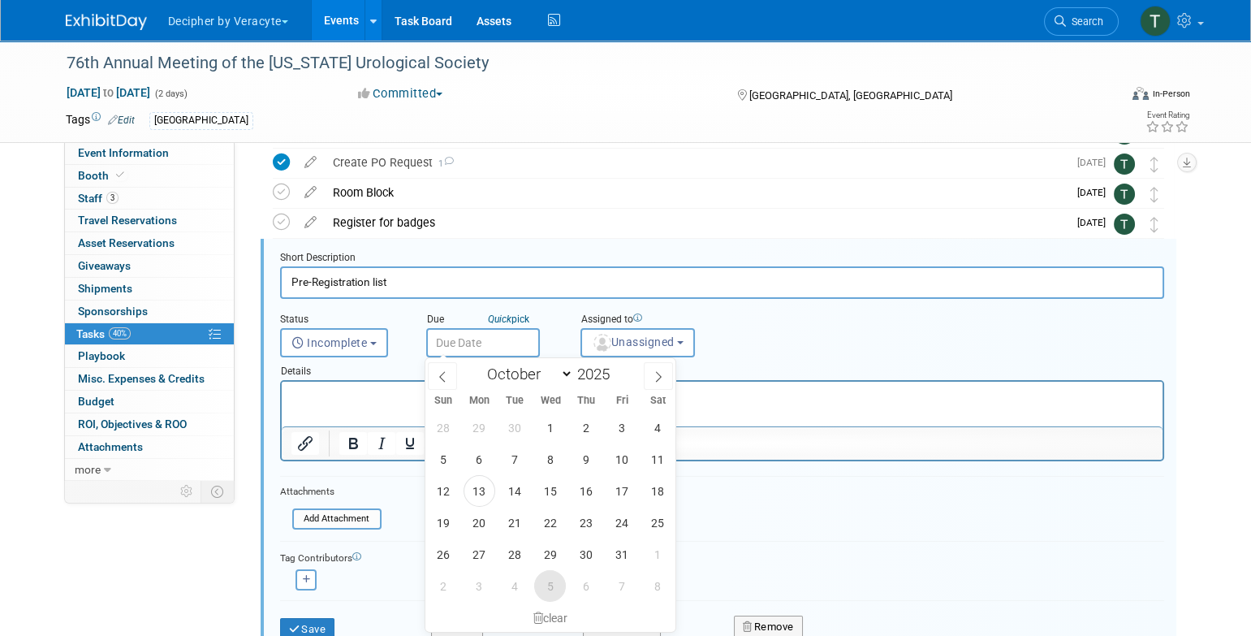
click at [551, 592] on span "5" at bounding box center [550, 586] width 32 height 32
type input "[DATE]"
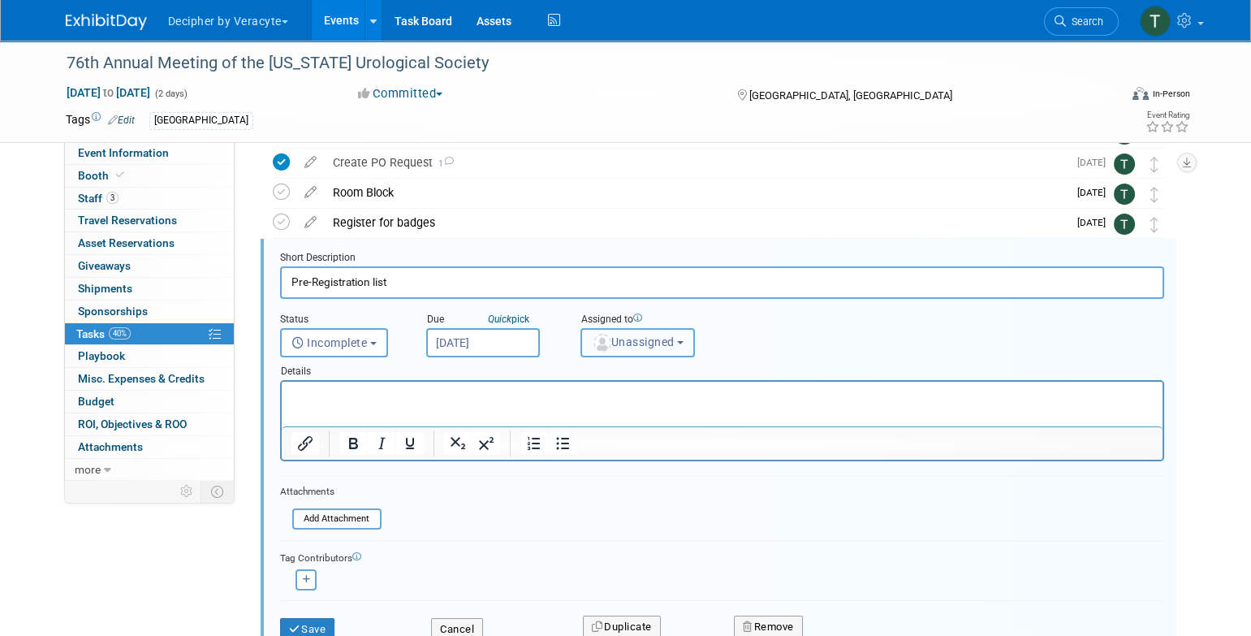
click at [603, 352] on button "Unassigned" at bounding box center [638, 342] width 115 height 29
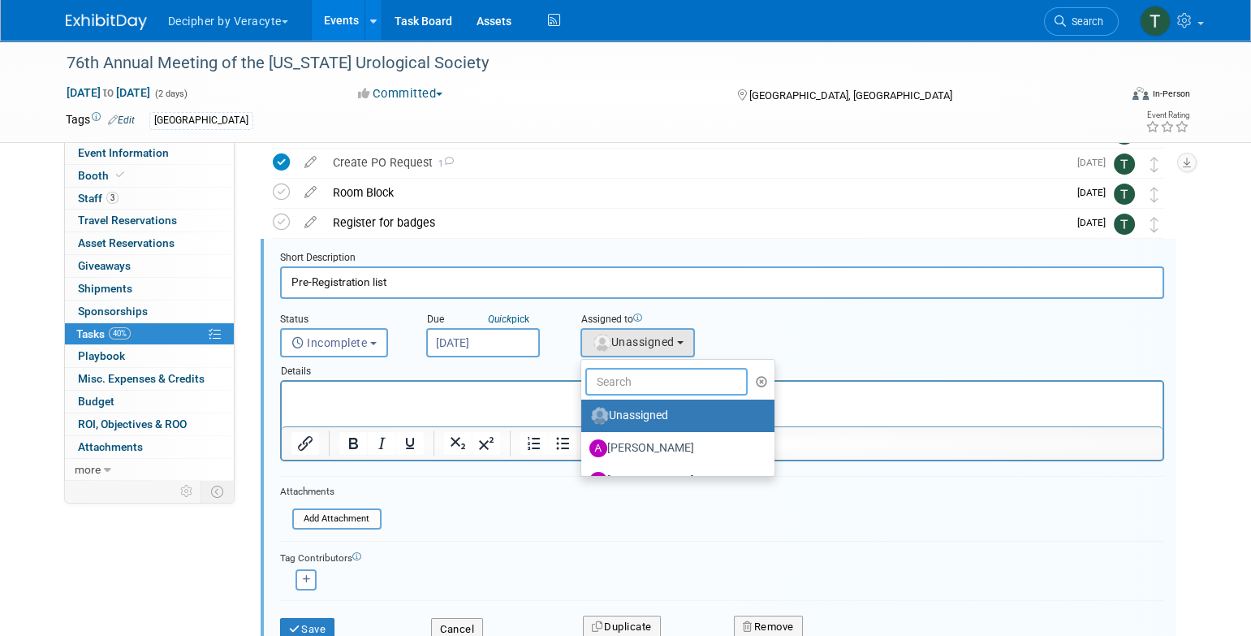
click at [607, 375] on input "text" at bounding box center [666, 382] width 162 height 28
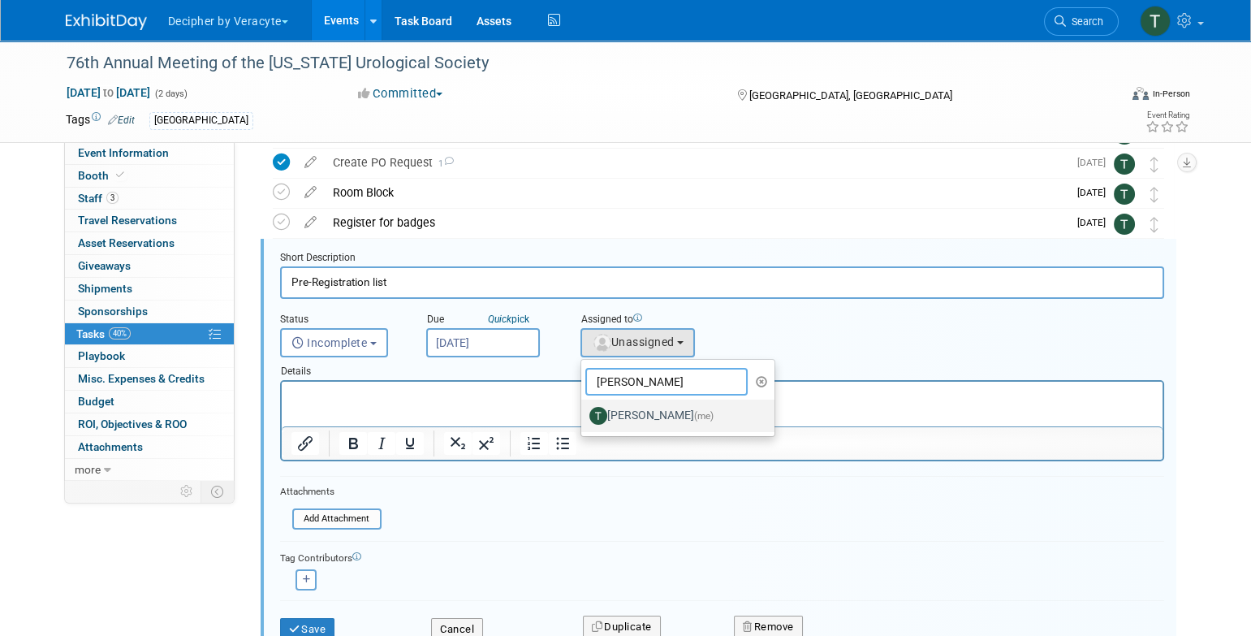
type input "[PERSON_NAME]"
click at [642, 423] on label "[PERSON_NAME] (me)" at bounding box center [675, 416] width 170 height 26
click at [584, 419] on input "[PERSON_NAME] (me)" at bounding box center [578, 413] width 11 height 11
select select "3ceeba8c-a19a-4597-a609-6fba7c9a515a"
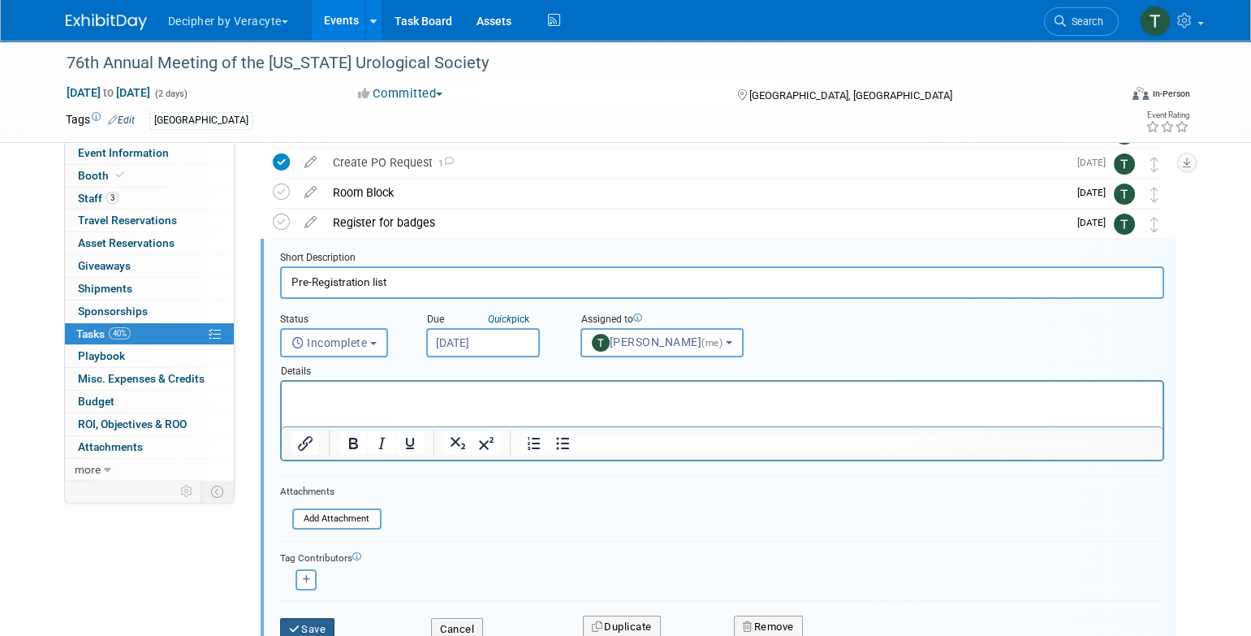
click at [305, 618] on button "Save" at bounding box center [307, 629] width 55 height 23
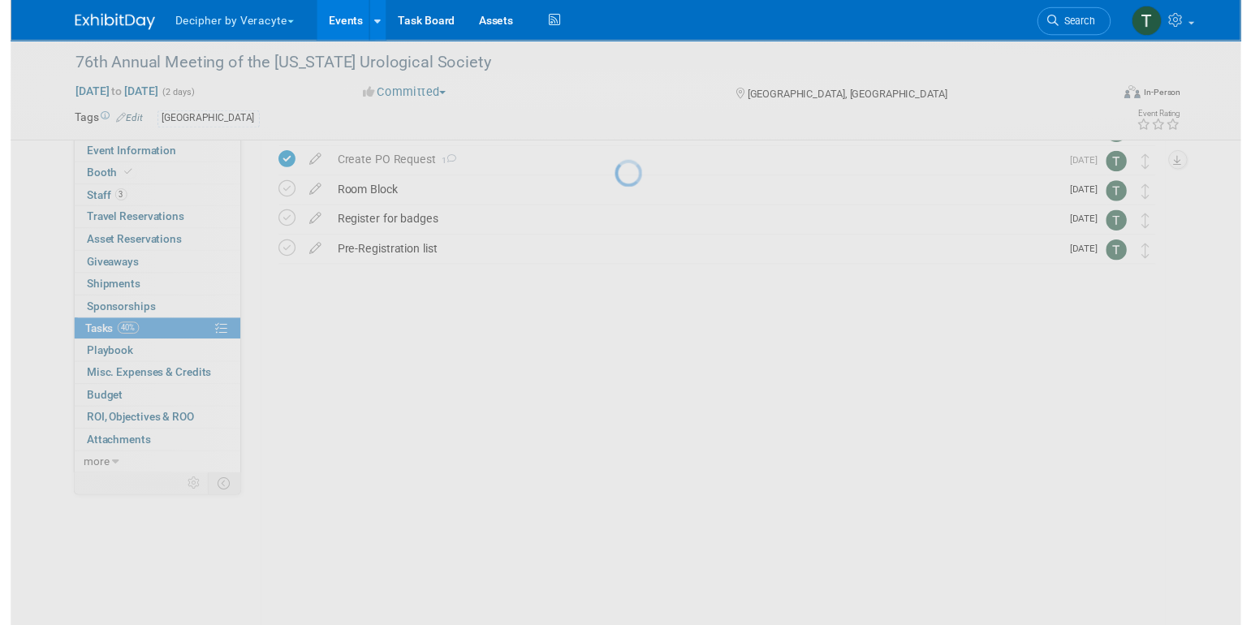
scroll to position [0, 0]
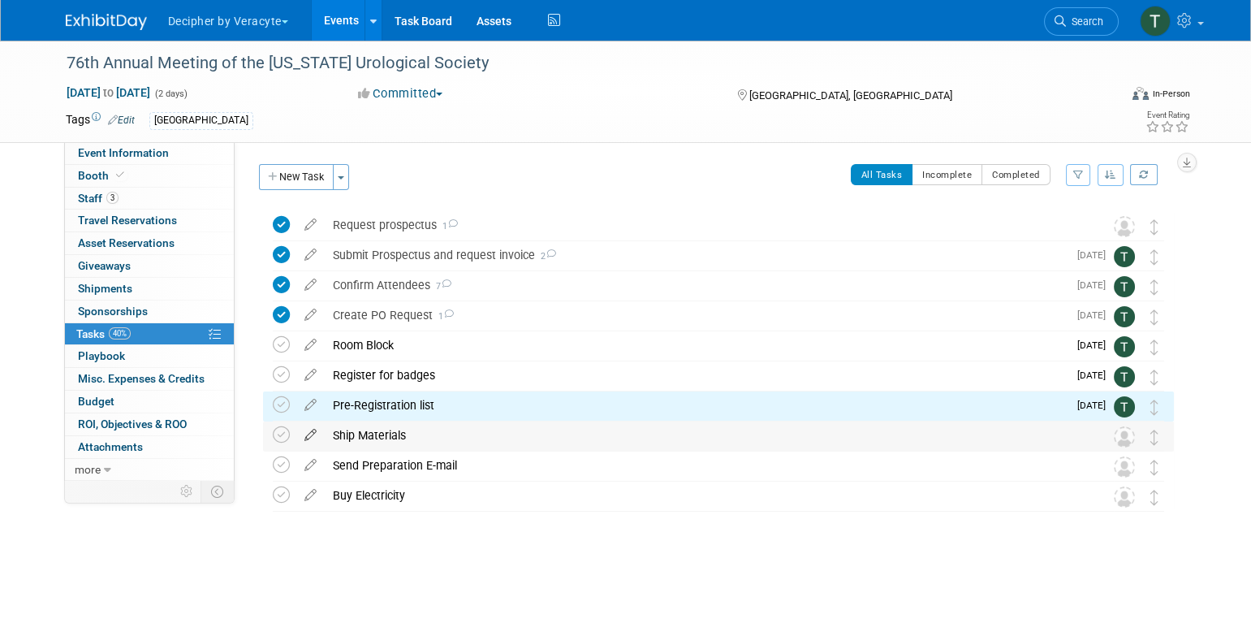
click at [311, 438] on icon at bounding box center [310, 431] width 28 height 20
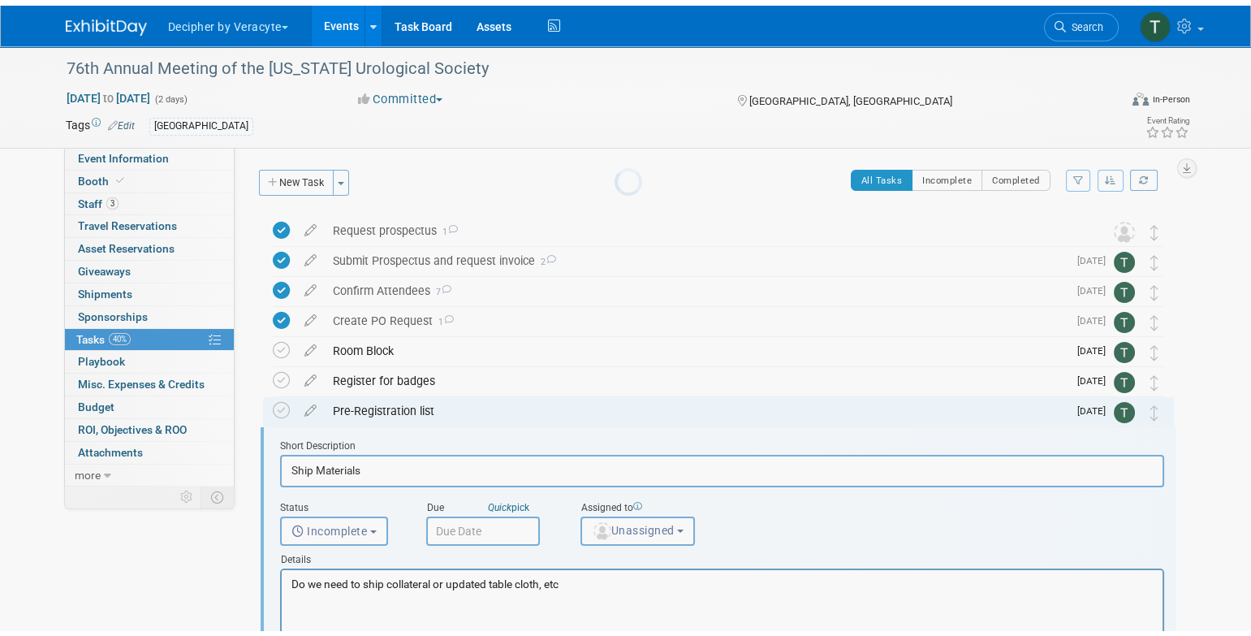
scroll to position [183, 0]
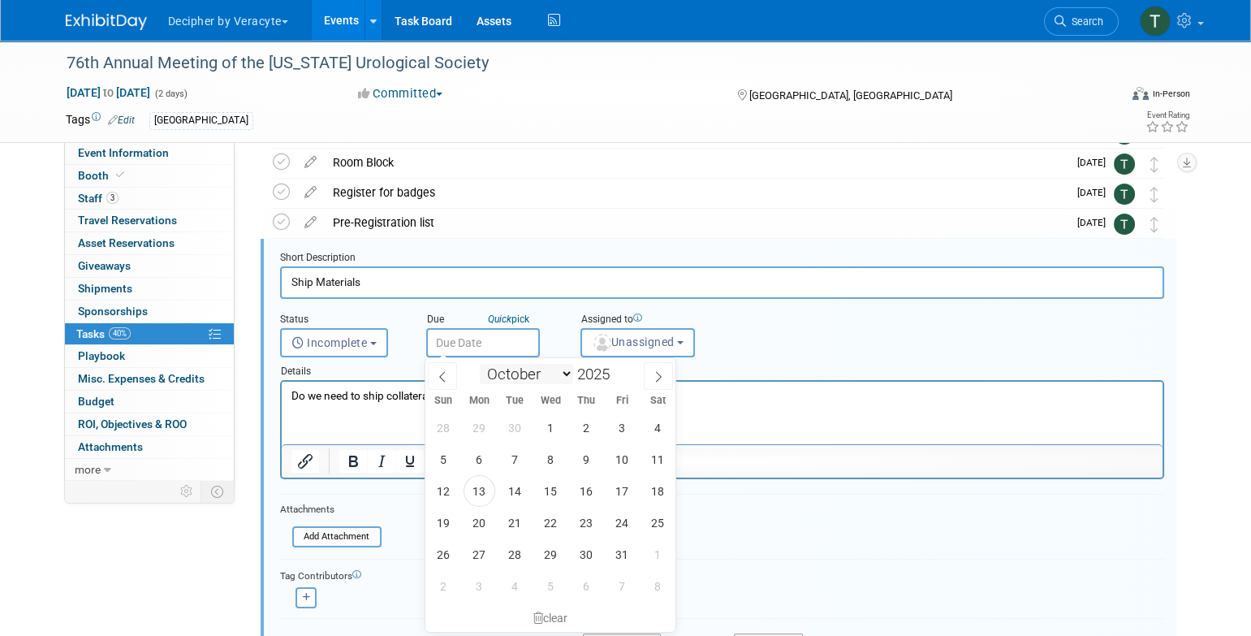
click at [514, 353] on input "text" at bounding box center [483, 342] width 114 height 29
click at [663, 380] on icon at bounding box center [658, 376] width 11 height 11
select select "11"
click at [482, 469] on span "8" at bounding box center [480, 459] width 32 height 32
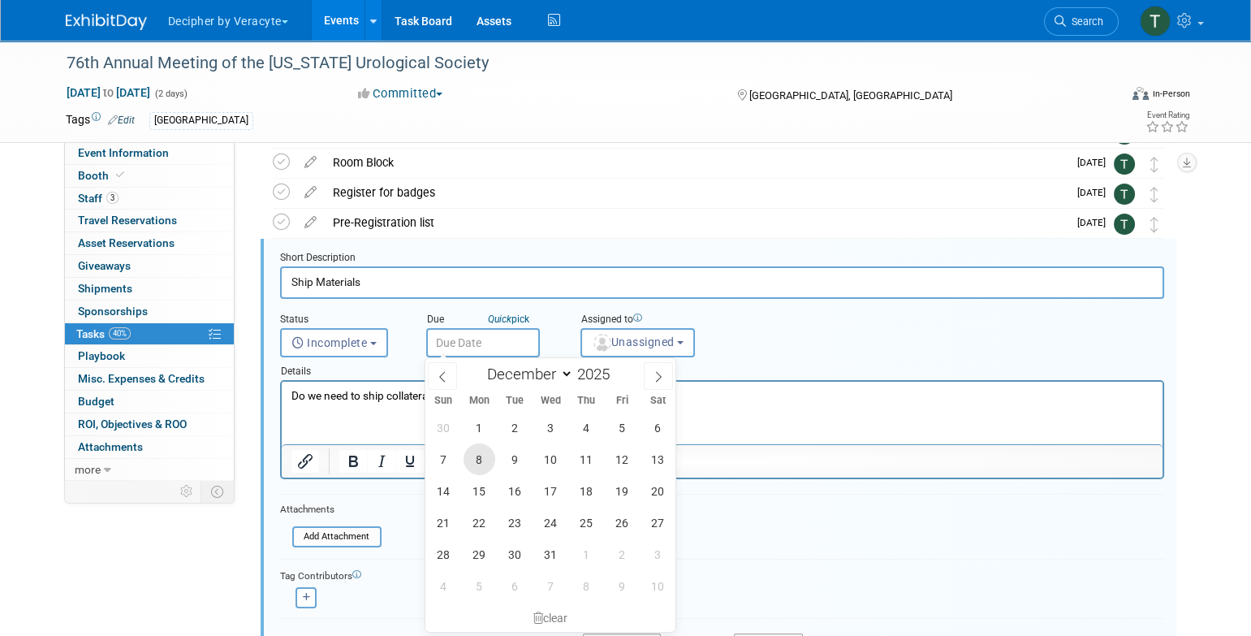
type input "[DATE]"
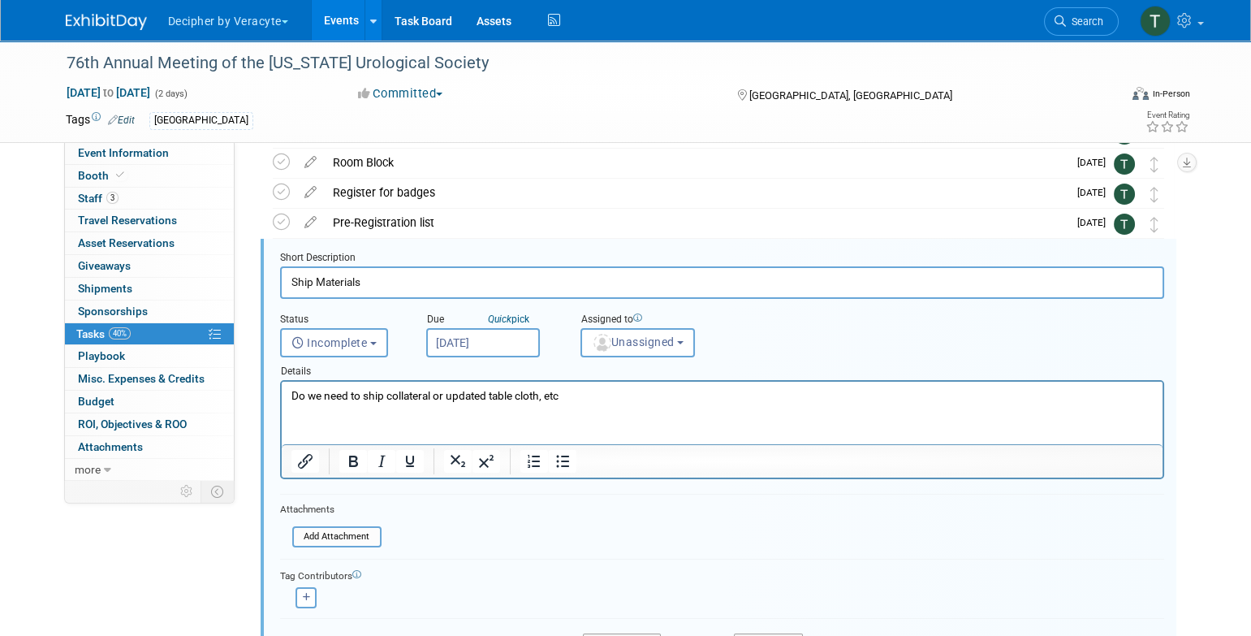
click at [661, 355] on form "Short Description Ship Materials Status <i class="far fa-clock" style="padding:…" at bounding box center [722, 462] width 909 height 423
click at [661, 343] on span "Unassigned" at bounding box center [633, 341] width 83 height 13
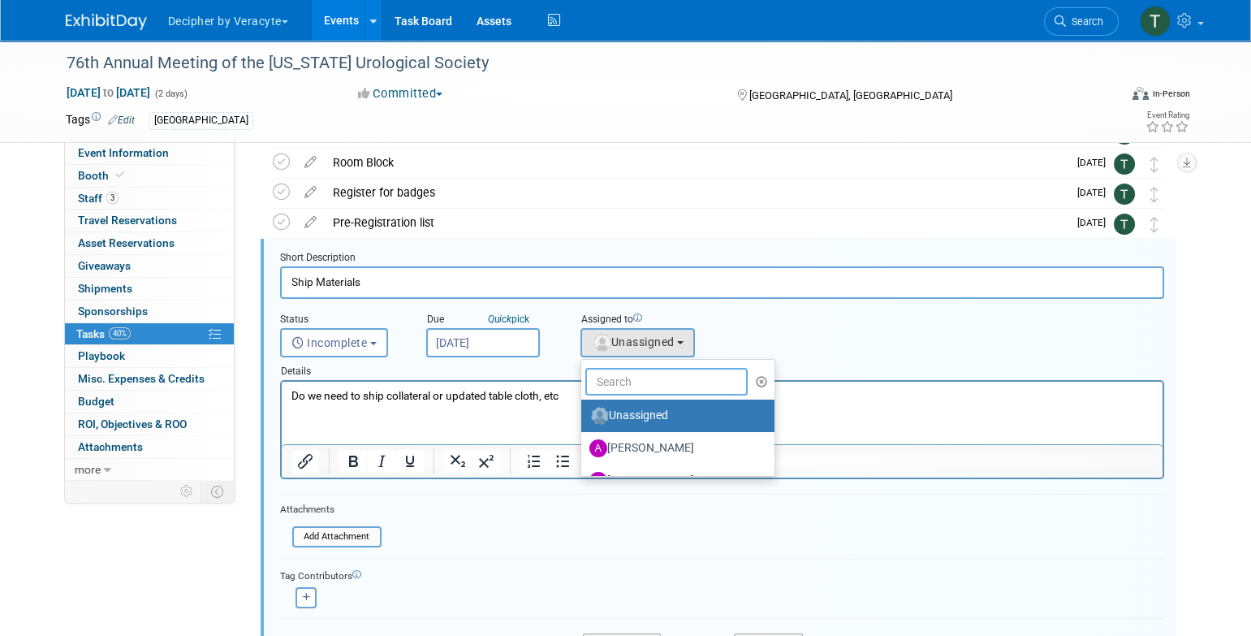
click at [661, 374] on input "text" at bounding box center [666, 382] width 162 height 28
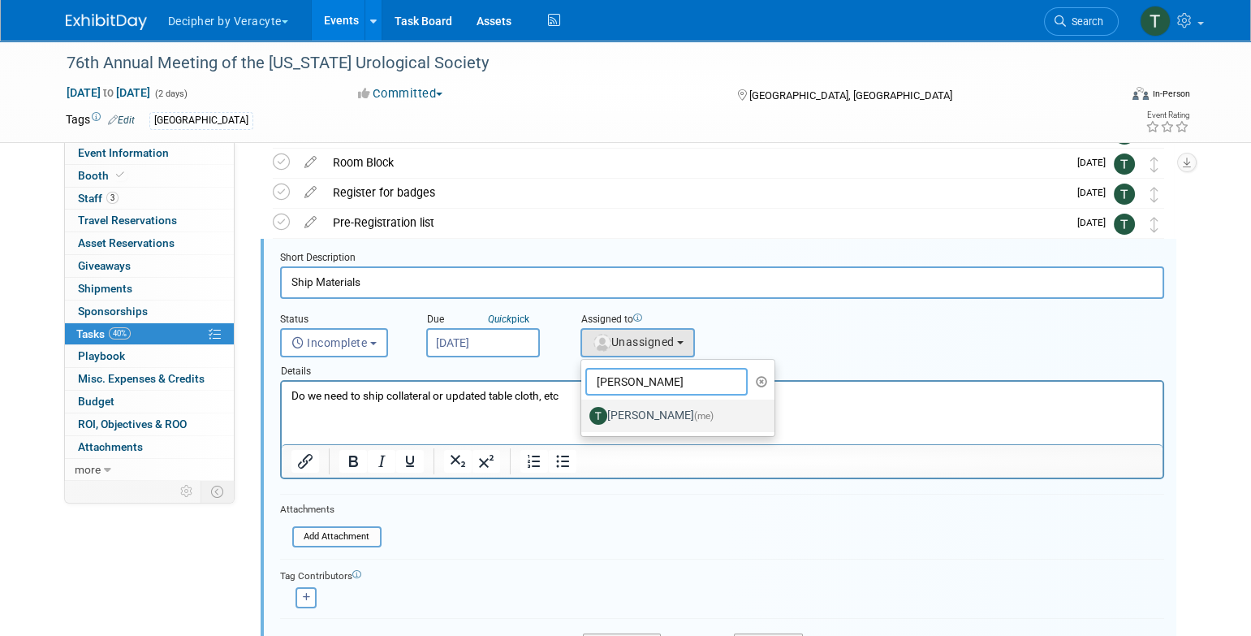
type input "[PERSON_NAME]"
click at [659, 407] on label "[PERSON_NAME] (me)" at bounding box center [675, 416] width 170 height 26
click at [584, 408] on input "[PERSON_NAME] (me)" at bounding box center [578, 413] width 11 height 11
select select "3ceeba8c-a19a-4597-a609-6fba7c9a515a"
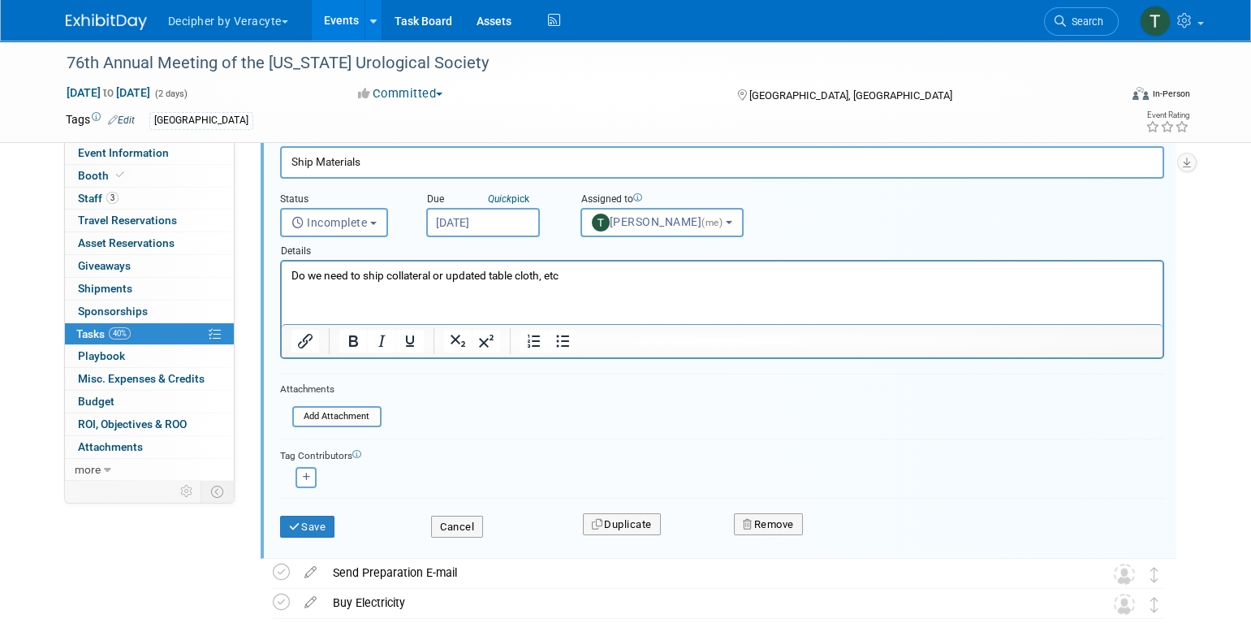
scroll to position [320, 0]
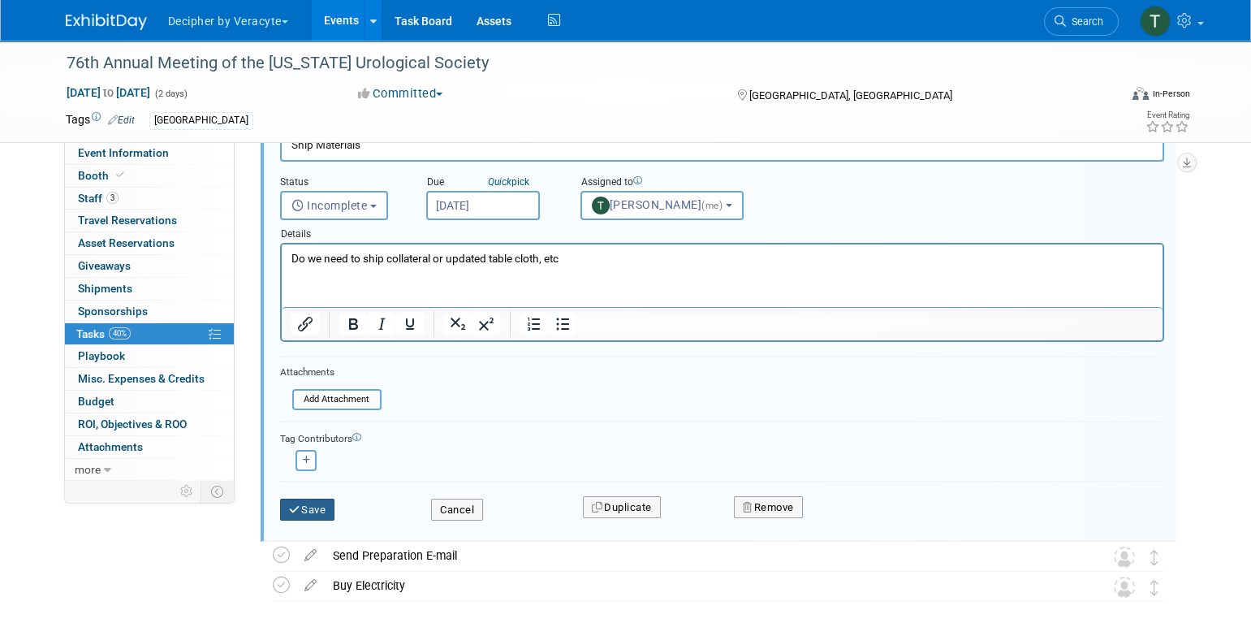
click at [311, 510] on button "Save" at bounding box center [307, 510] width 55 height 23
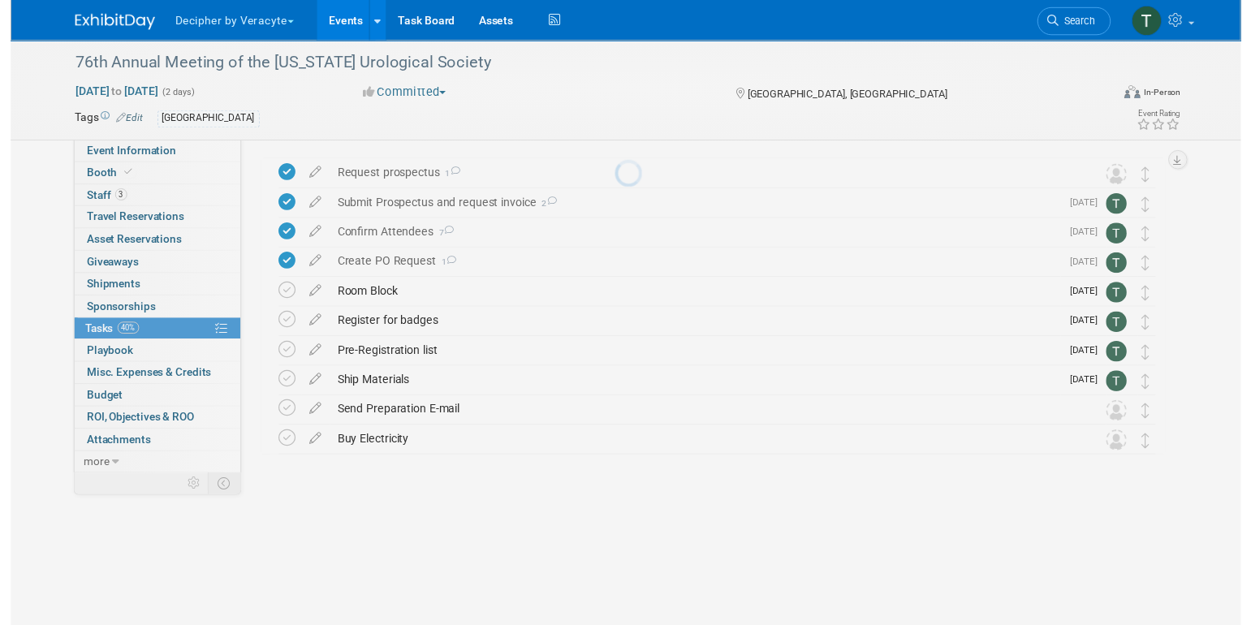
scroll to position [0, 0]
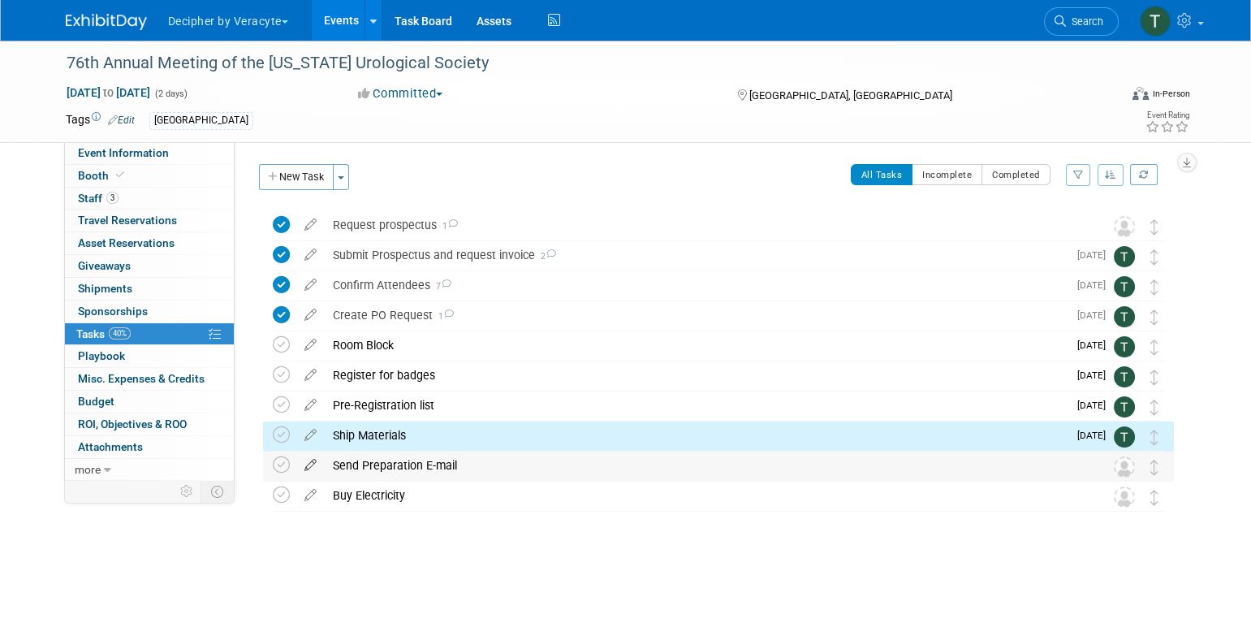
click at [308, 470] on icon at bounding box center [310, 461] width 28 height 20
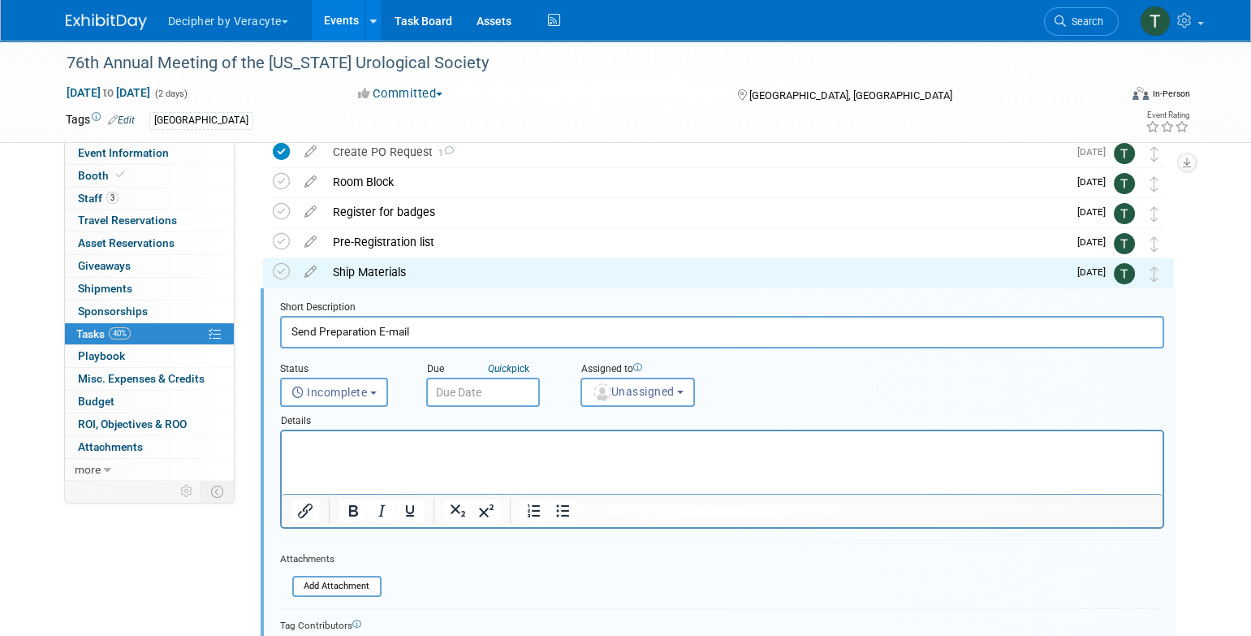
scroll to position [213, 0]
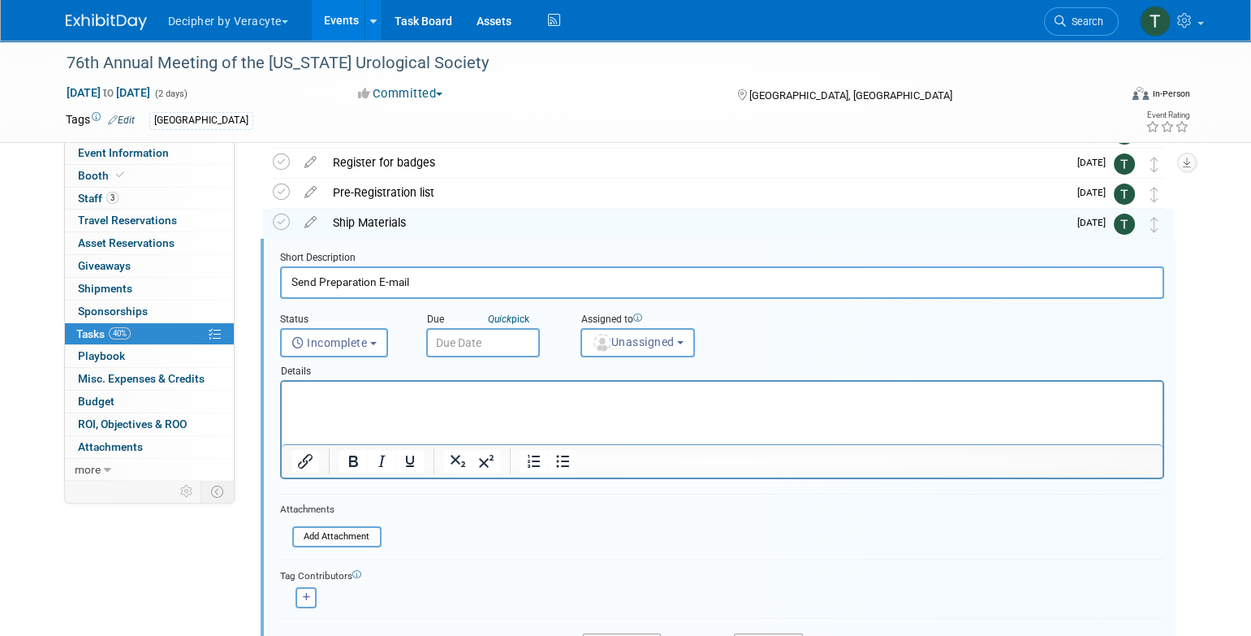
click at [503, 339] on input "text" at bounding box center [483, 342] width 114 height 29
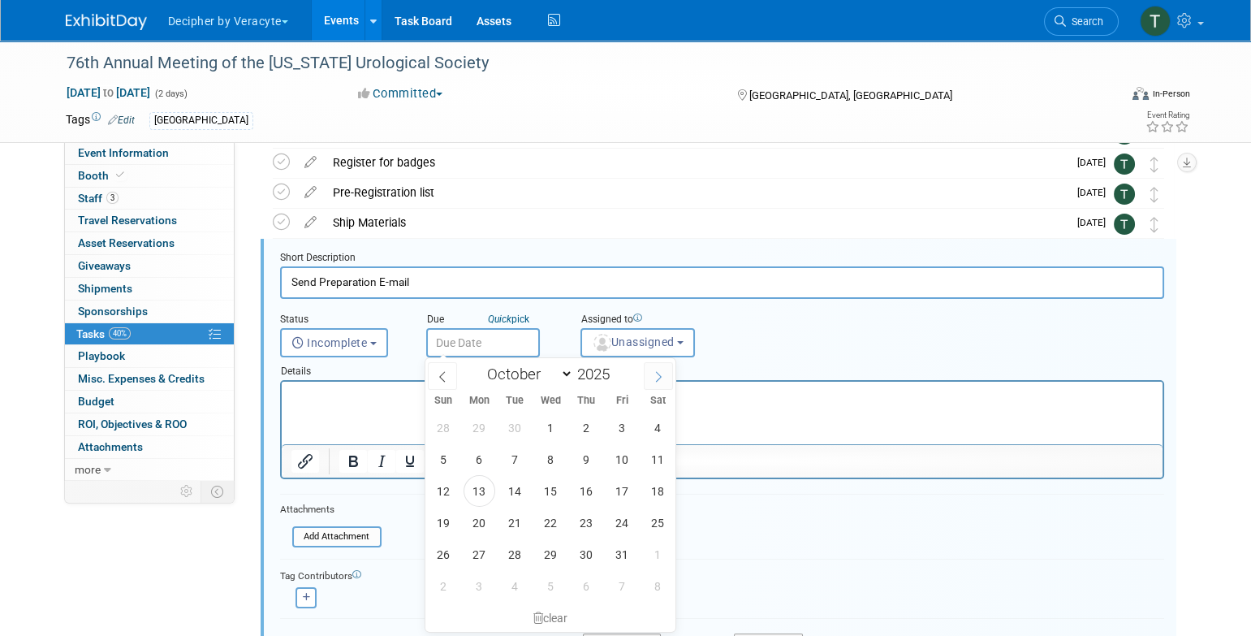
click at [656, 387] on span at bounding box center [658, 376] width 29 height 28
select select "11"
click at [473, 455] on span "8" at bounding box center [480, 459] width 32 height 32
type input "[DATE]"
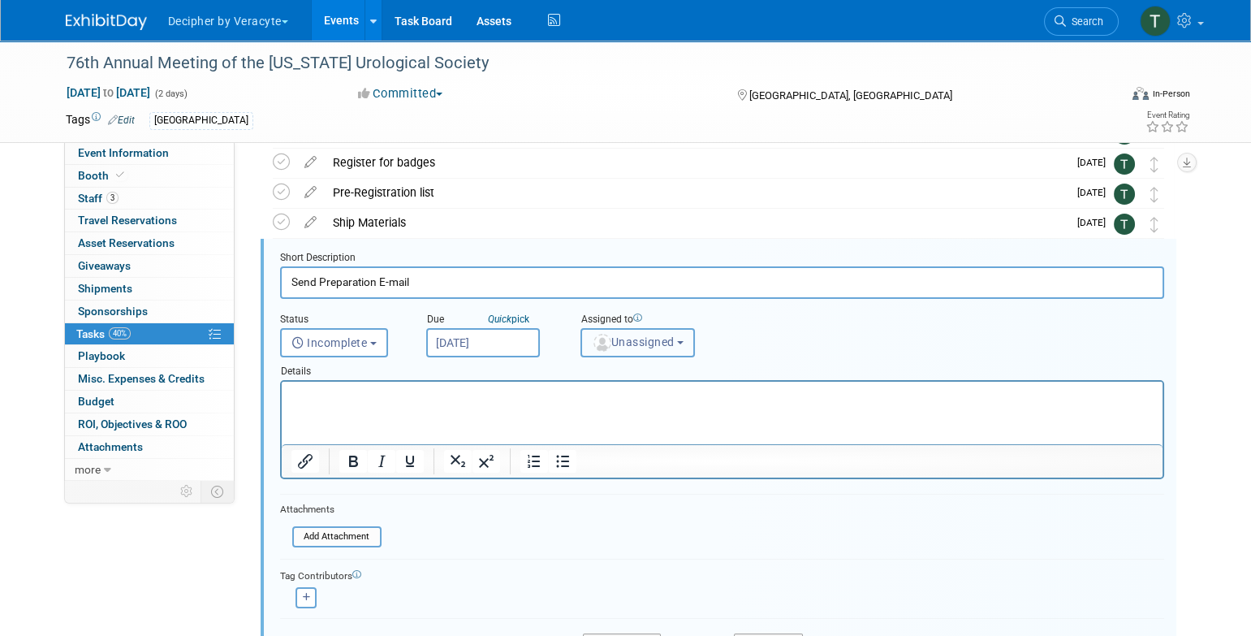
click at [670, 340] on span "Unassigned" at bounding box center [633, 341] width 83 height 13
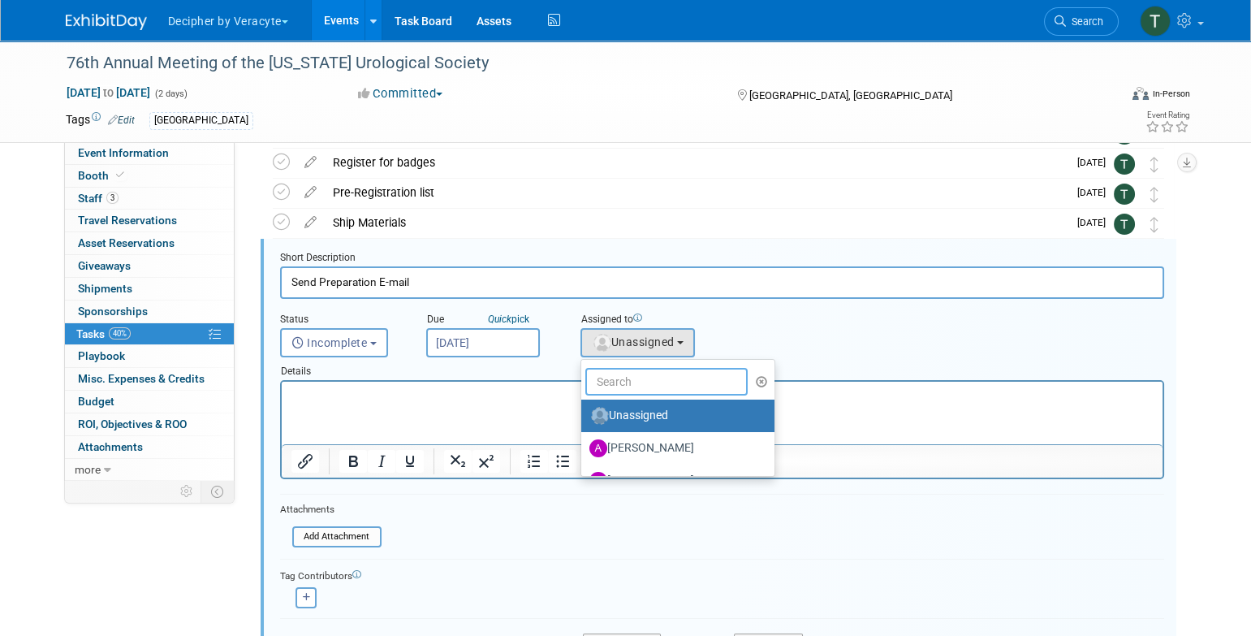
click at [657, 368] on input "text" at bounding box center [666, 382] width 162 height 28
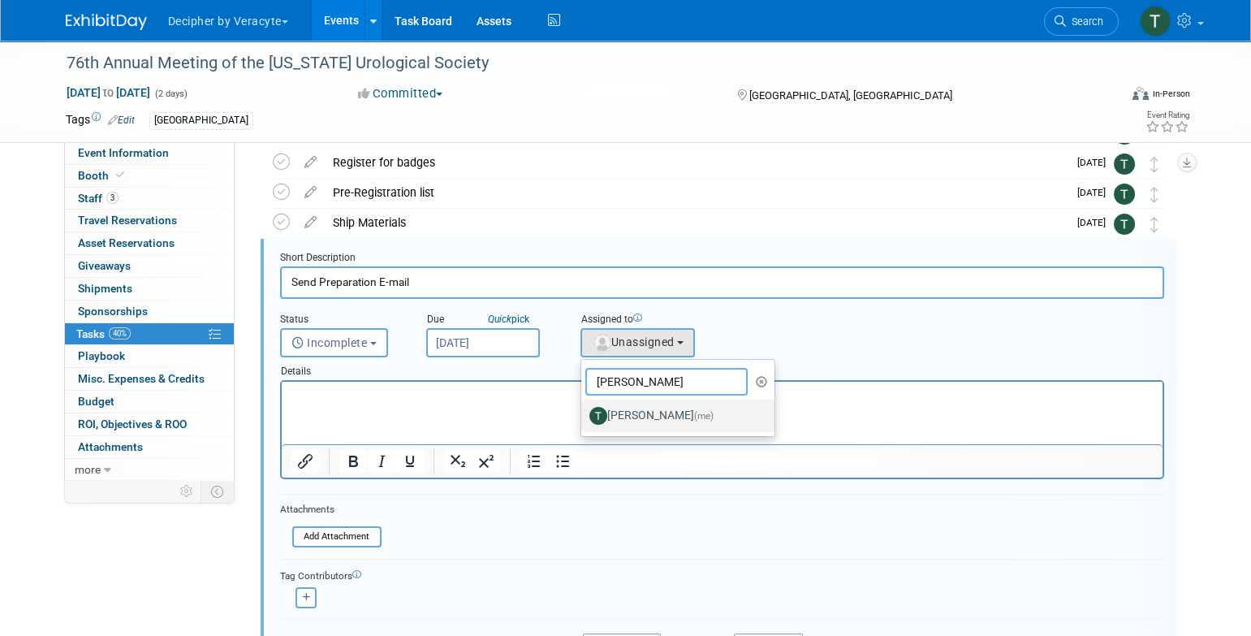
type input "[PERSON_NAME]"
click at [653, 421] on label "[PERSON_NAME] (me)" at bounding box center [675, 416] width 170 height 26
click at [584, 419] on input "[PERSON_NAME] (me)" at bounding box center [578, 413] width 11 height 11
select select "3ceeba8c-a19a-4597-a609-6fba7c9a515a"
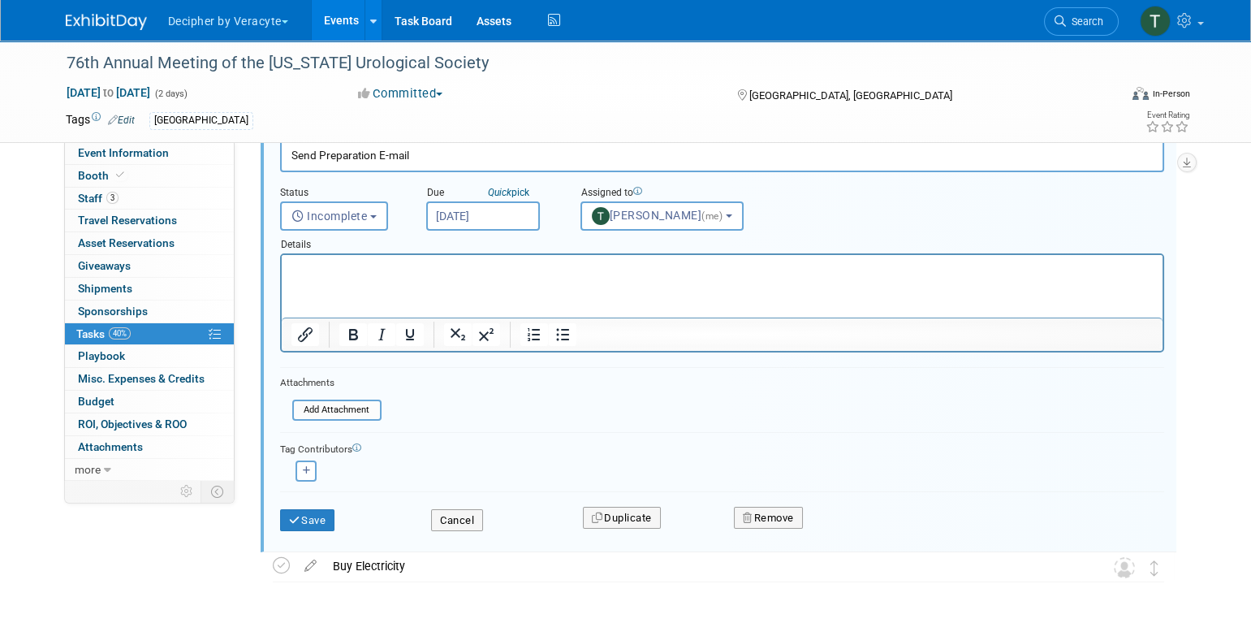
scroll to position [356, 0]
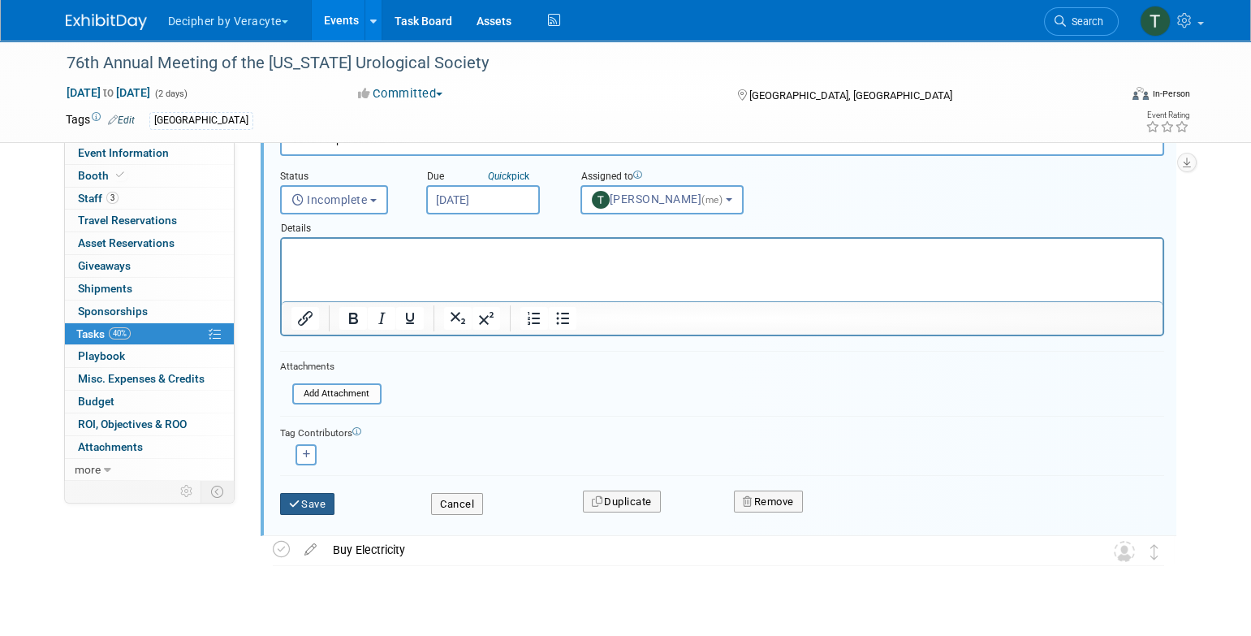
click at [326, 500] on button "Save" at bounding box center [307, 504] width 55 height 23
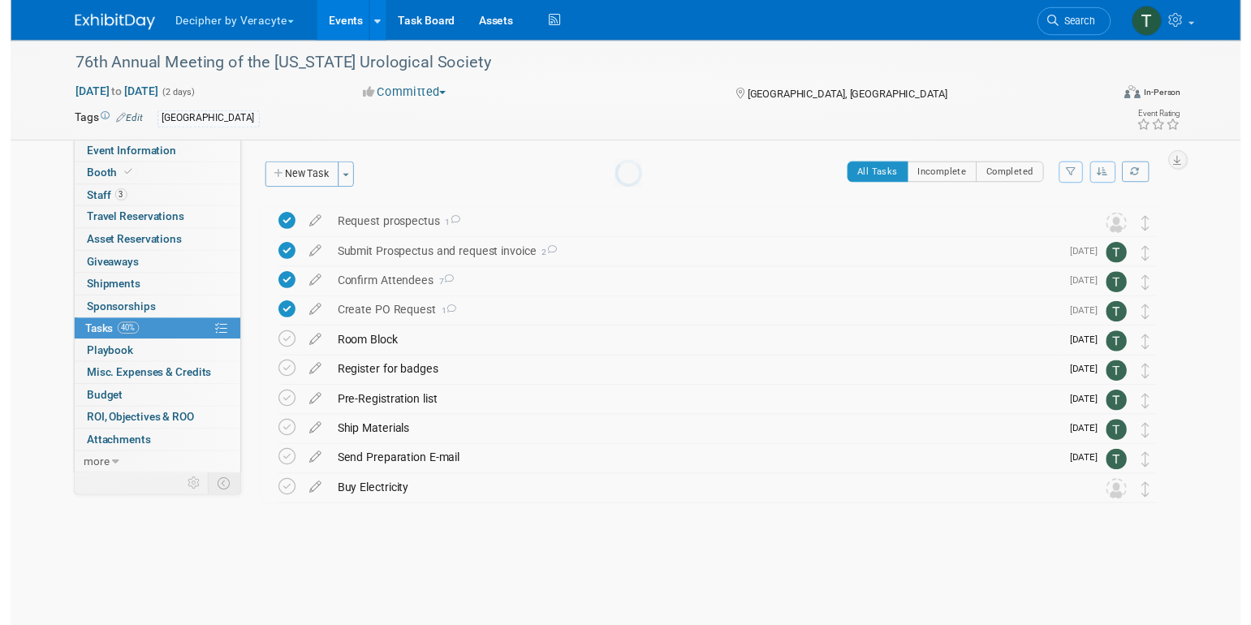
scroll to position [0, 0]
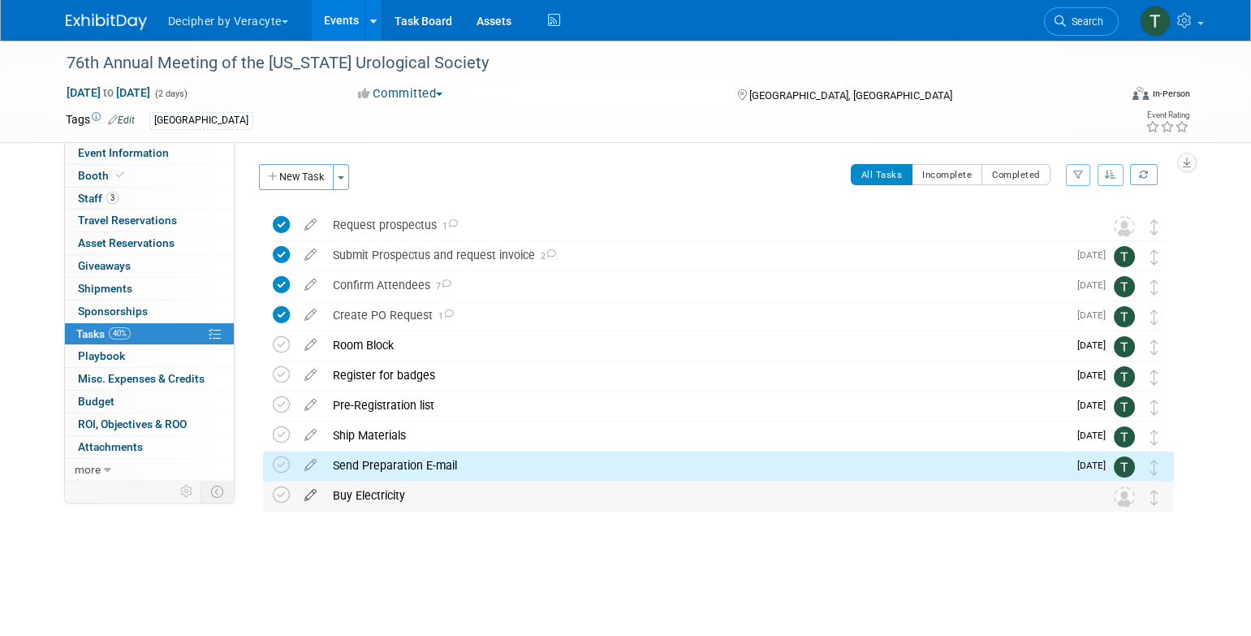
click at [315, 500] on icon at bounding box center [310, 492] width 28 height 20
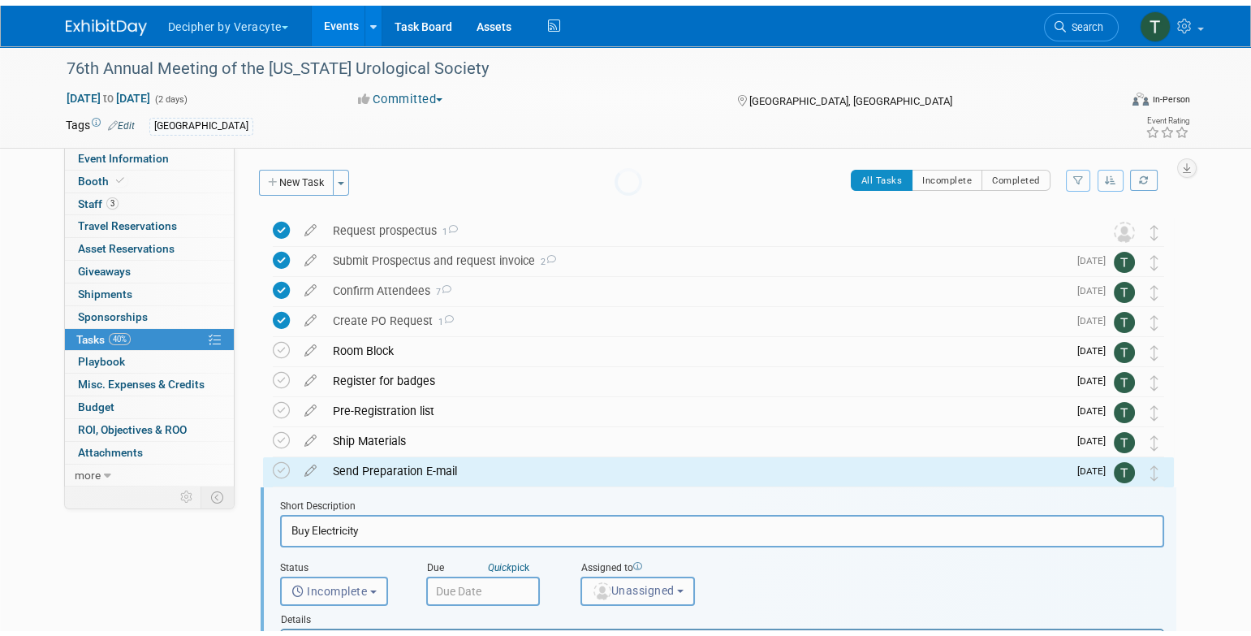
scroll to position [244, 0]
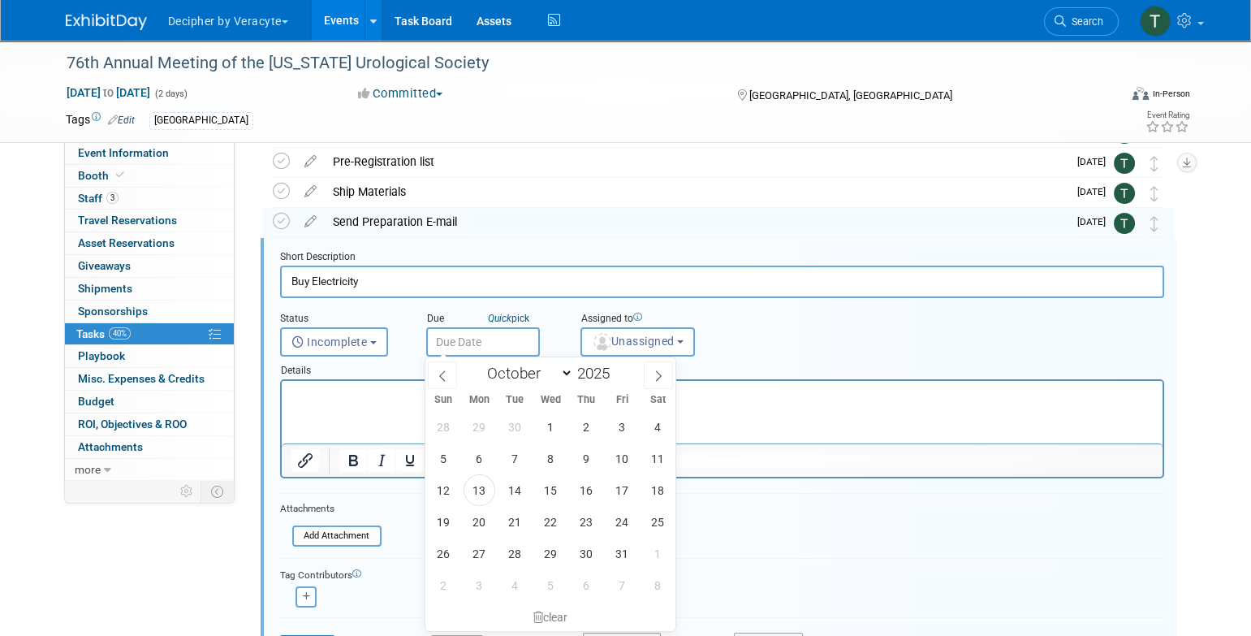
click at [487, 346] on input "text" at bounding box center [483, 341] width 114 height 29
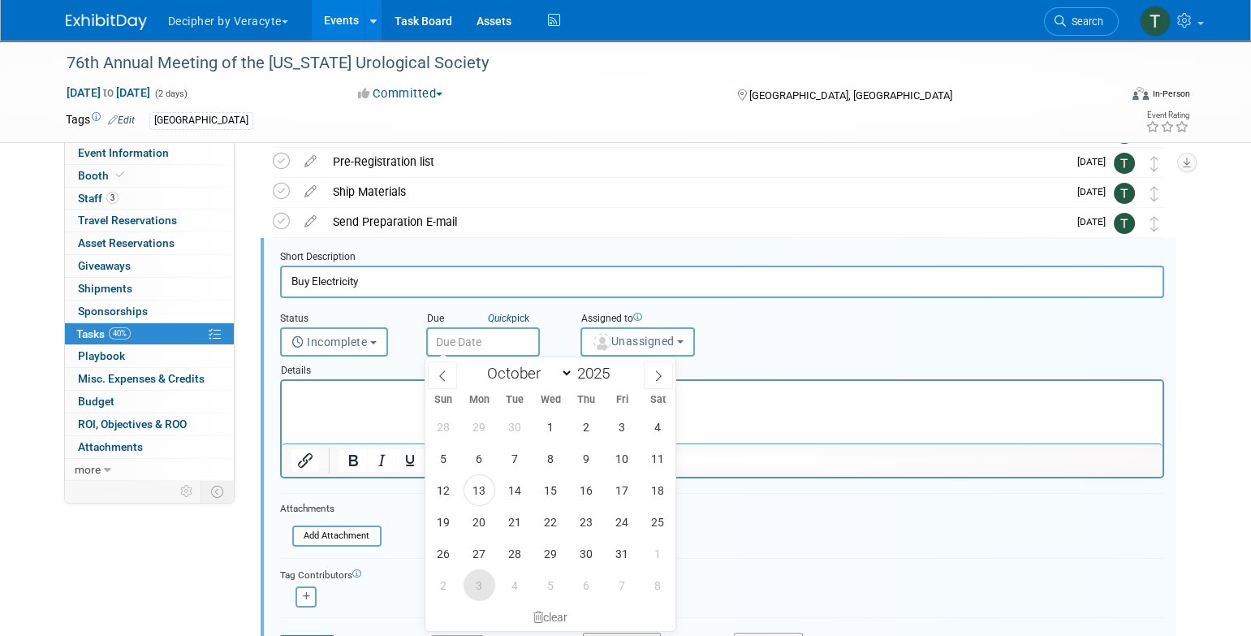
click at [481, 588] on span "3" at bounding box center [480, 585] width 32 height 32
type input "[DATE]"
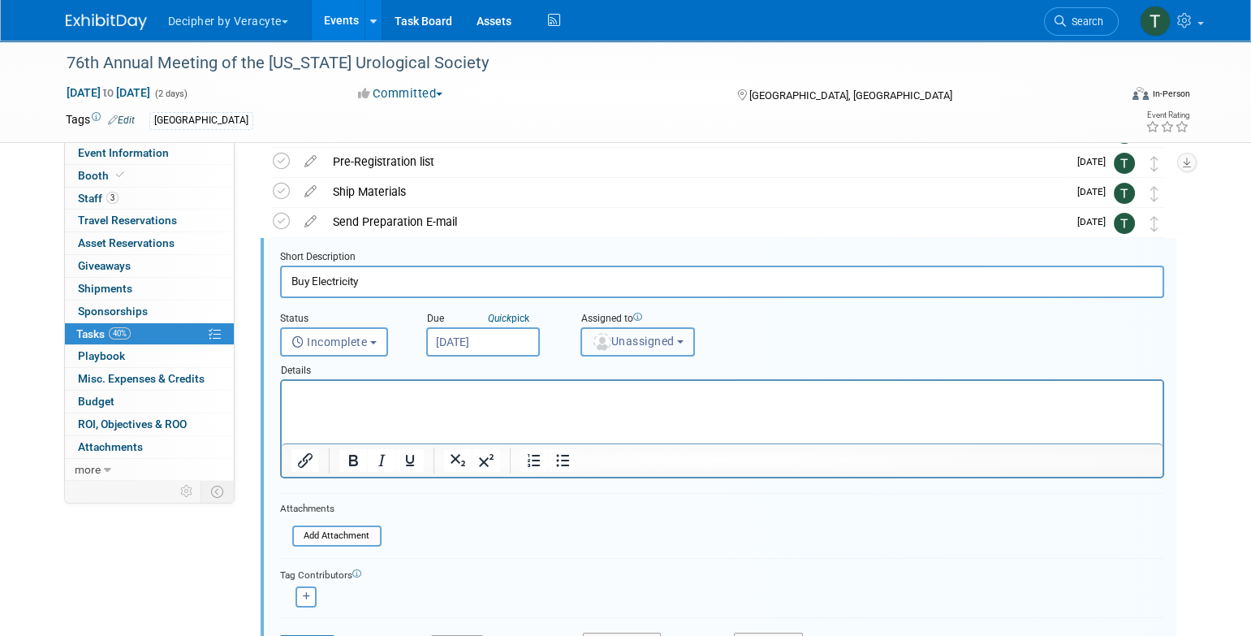
click at [614, 330] on button "Unassigned" at bounding box center [638, 341] width 115 height 29
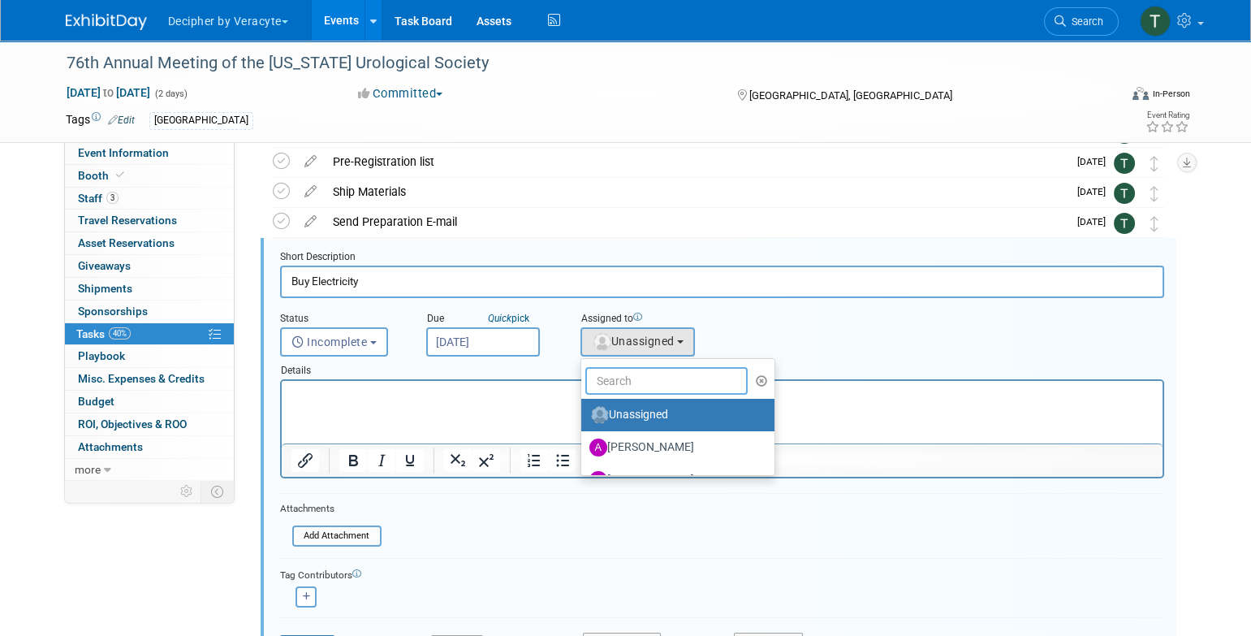
click at [614, 377] on input "text" at bounding box center [666, 381] width 162 height 28
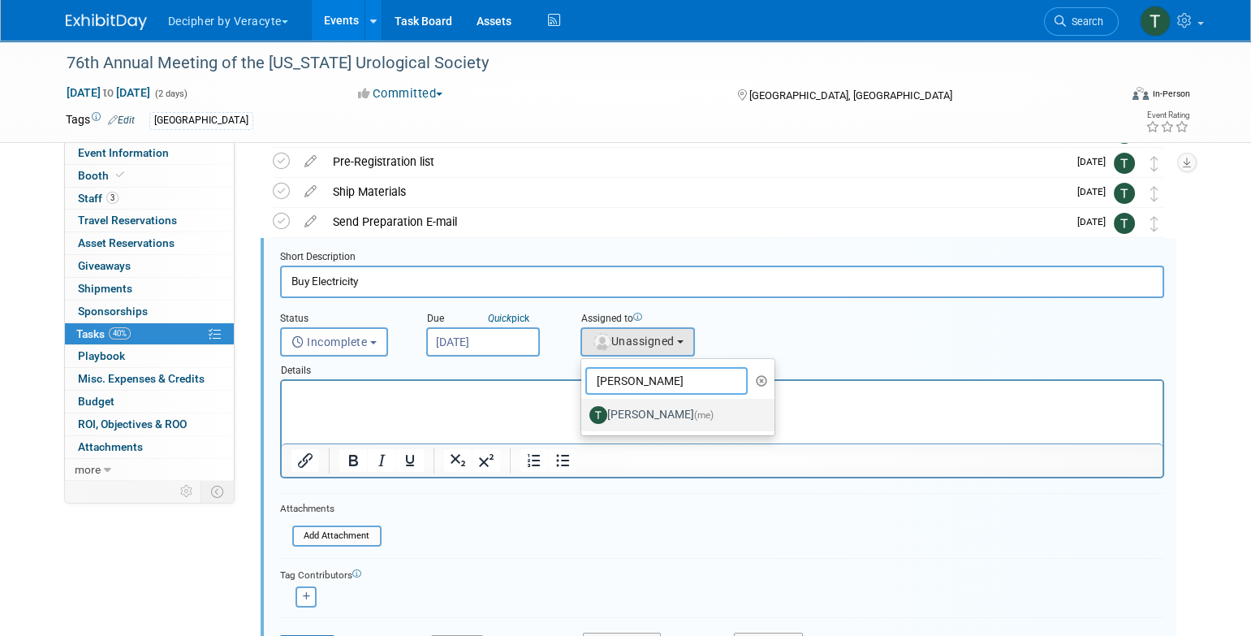
type input "[PERSON_NAME]"
click at [633, 418] on label "[PERSON_NAME] (me)" at bounding box center [675, 415] width 170 height 26
click at [584, 418] on input "[PERSON_NAME] (me)" at bounding box center [578, 413] width 11 height 11
select select "3ceeba8c-a19a-4597-a609-6fba7c9a515a"
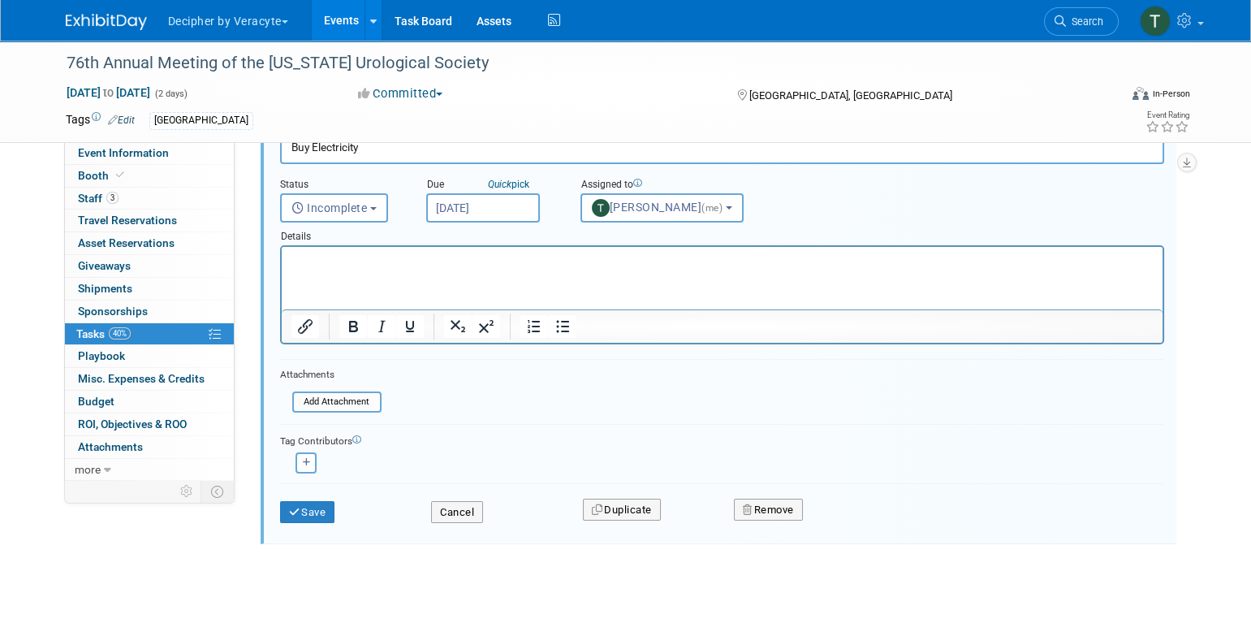
scroll to position [384, 0]
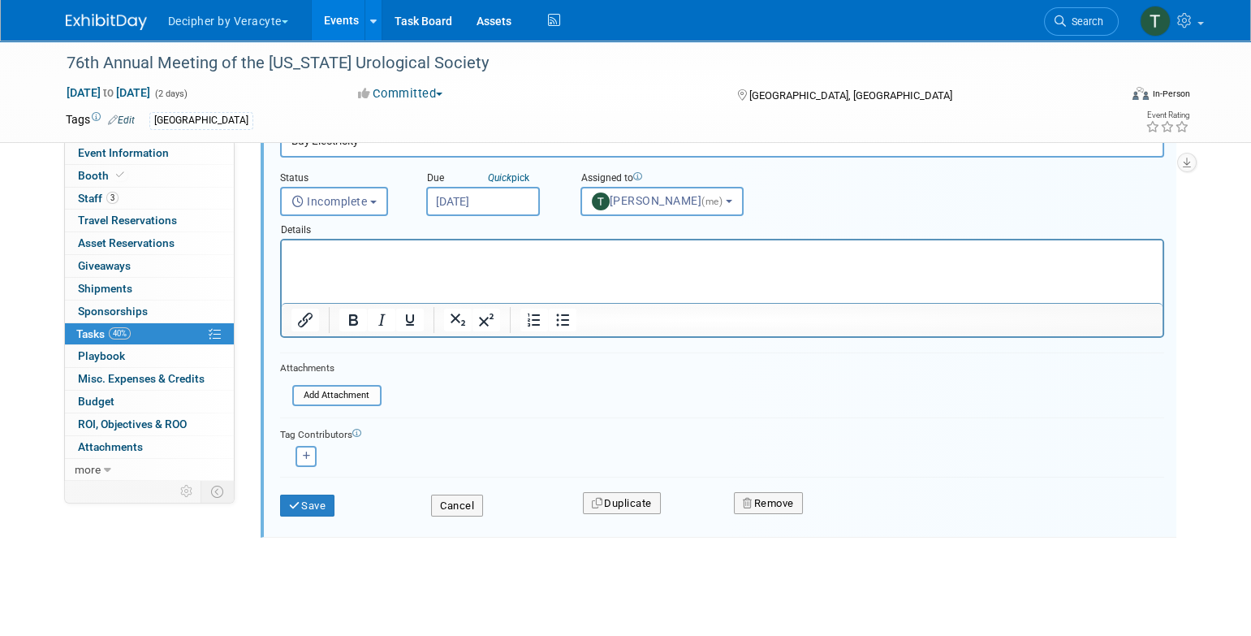
click at [305, 485] on div "Save" at bounding box center [344, 500] width 152 height 33
click at [305, 495] on button "Save" at bounding box center [307, 506] width 55 height 23
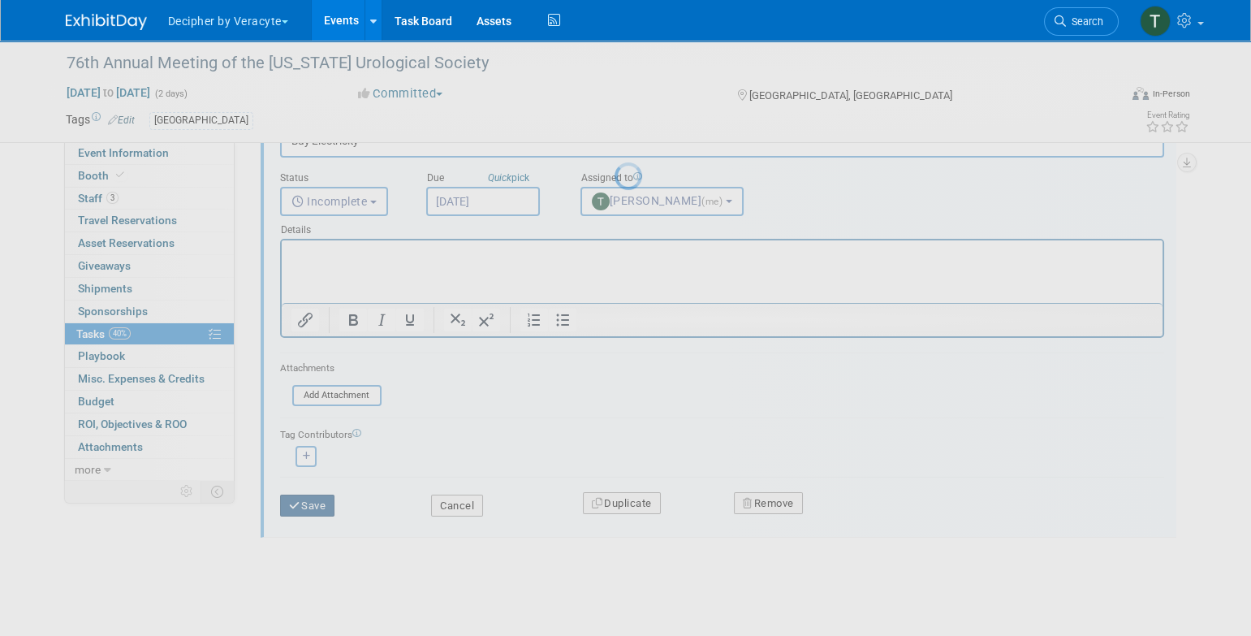
scroll to position [0, 0]
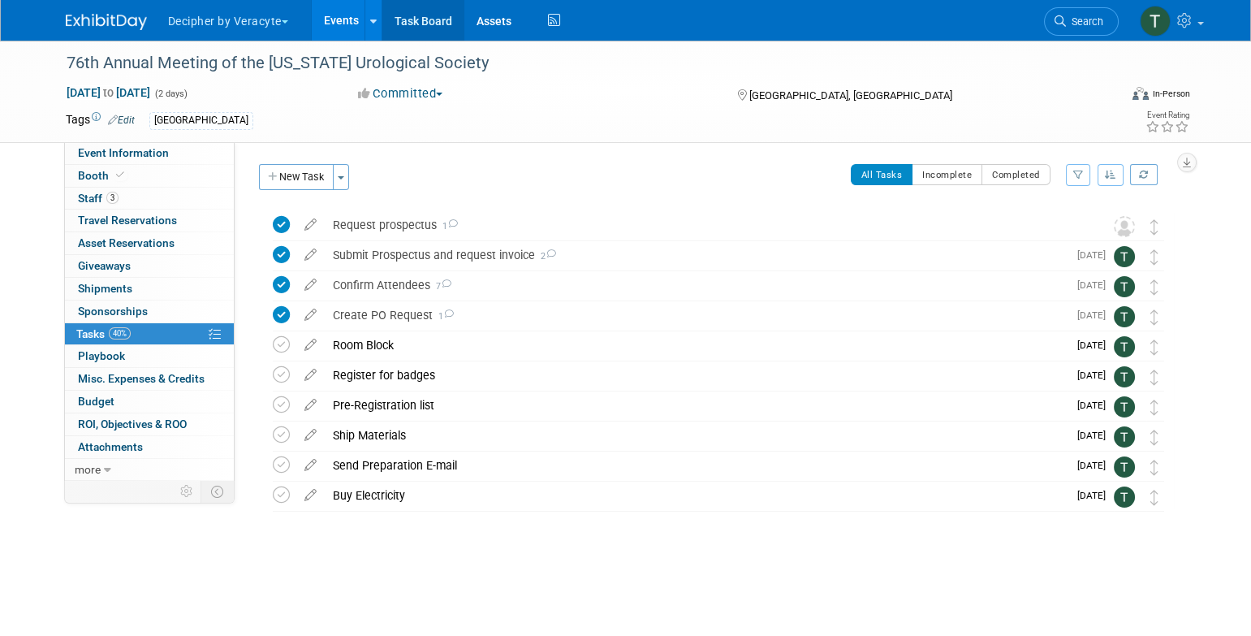
click at [424, 25] on link "Task Board" at bounding box center [423, 20] width 82 height 41
